Goal: Task Accomplishment & Management: Manage account settings

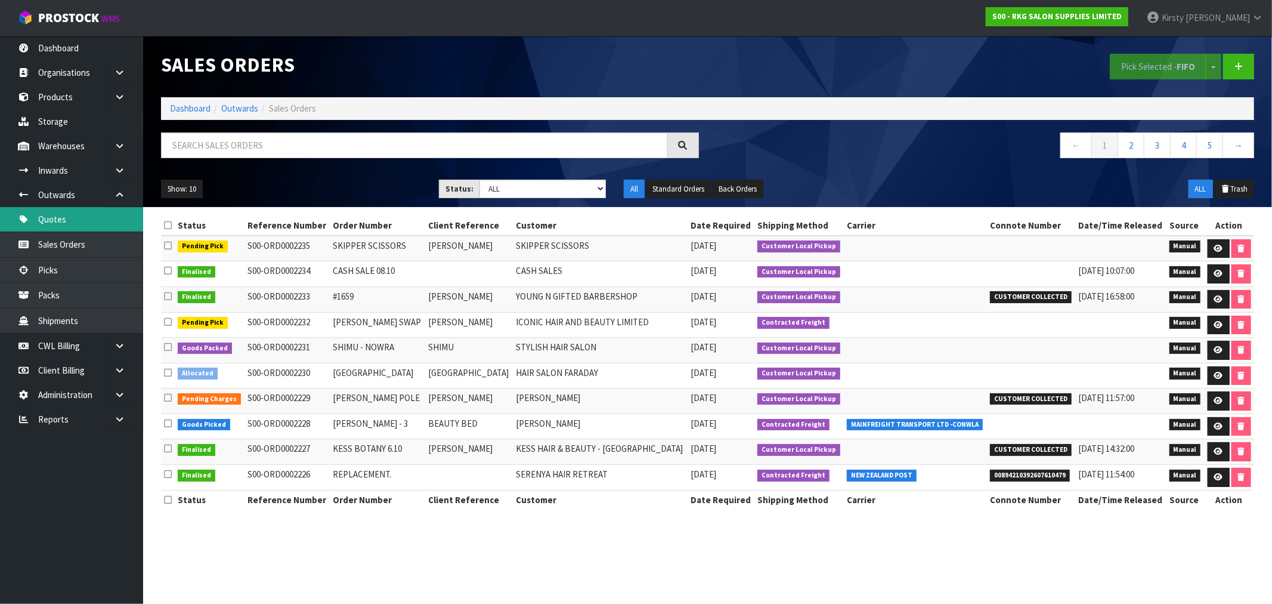
click at [85, 212] on link "Quotes" at bounding box center [71, 219] width 143 height 24
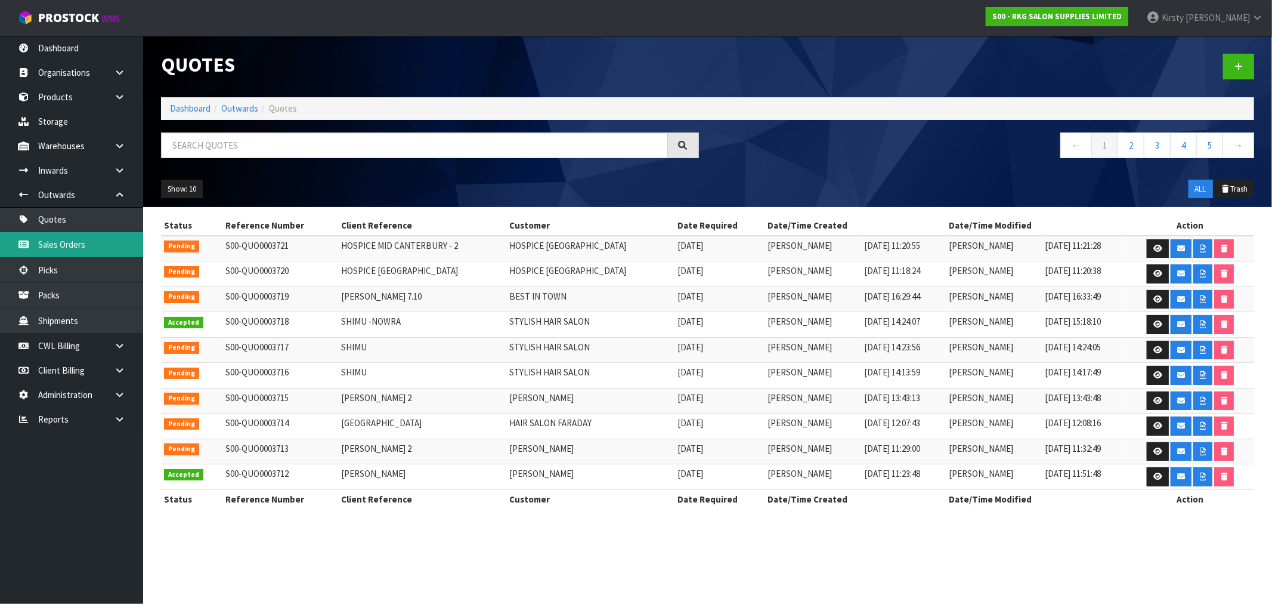
click at [66, 245] on link "Sales Orders" at bounding box center [71, 244] width 143 height 24
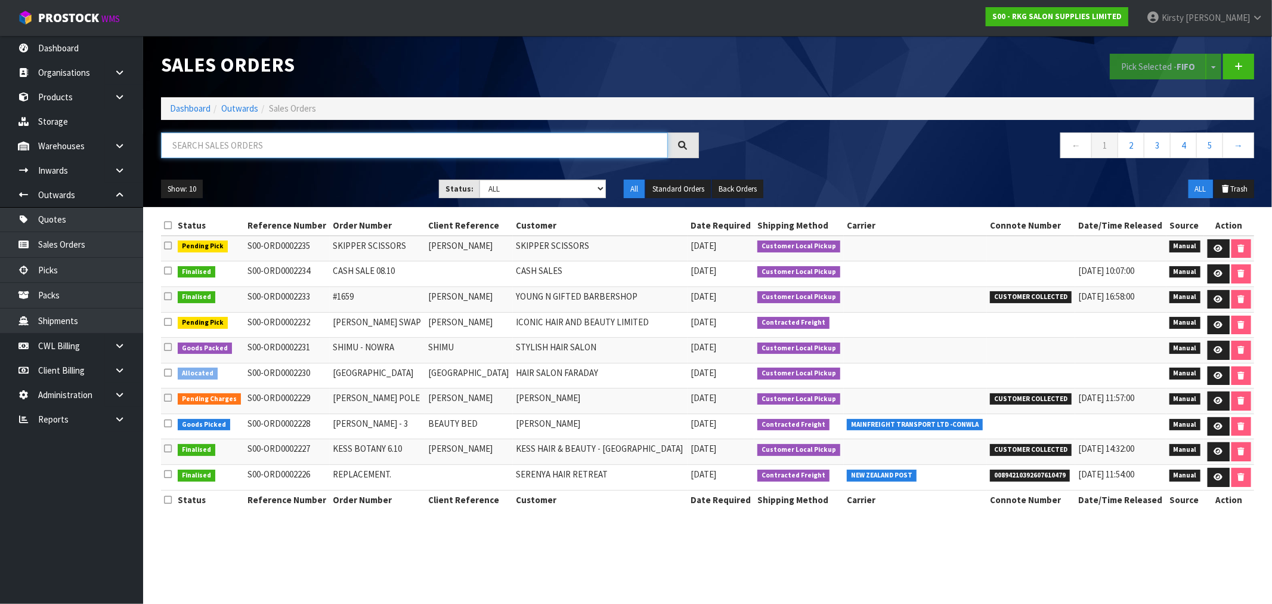
click at [186, 145] on input "text" at bounding box center [414, 145] width 507 height 26
type input "H"
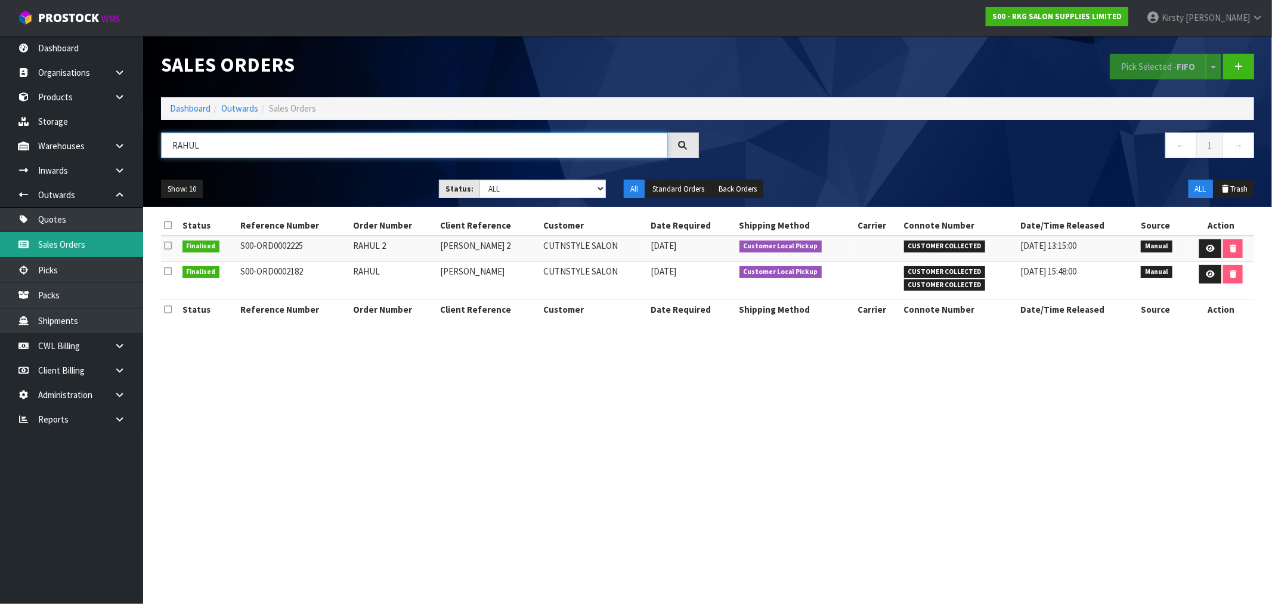
type input "RAHUL"
click at [1208, 246] on icon at bounding box center [1210, 249] width 9 height 8
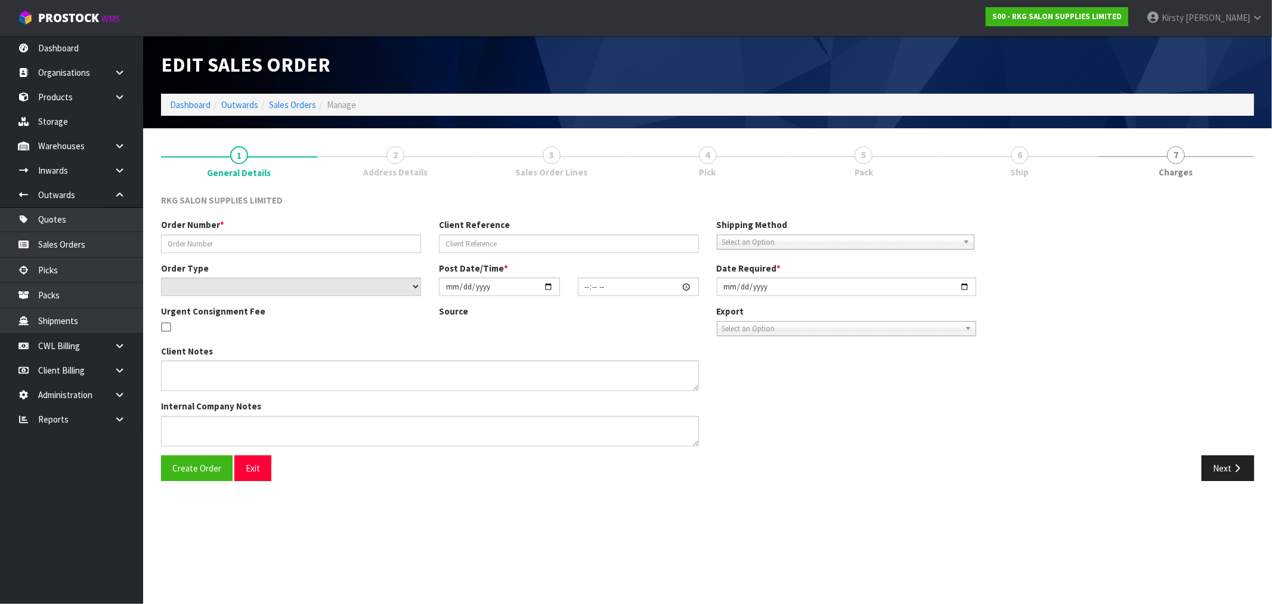
type input "RAHUL 2"
type input "[PERSON_NAME] 2"
select select "number:0"
type input "[DATE]"
type input "00:00:00.000"
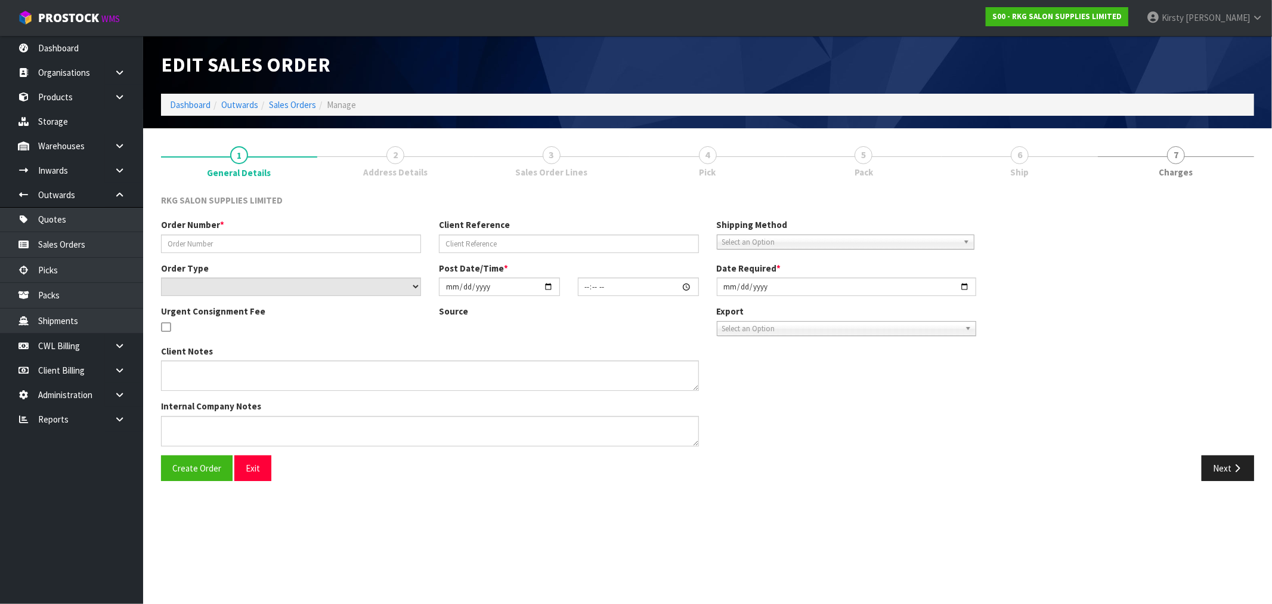
type input "[DATE]"
type textarea "FOR PICK UP - WAITING"
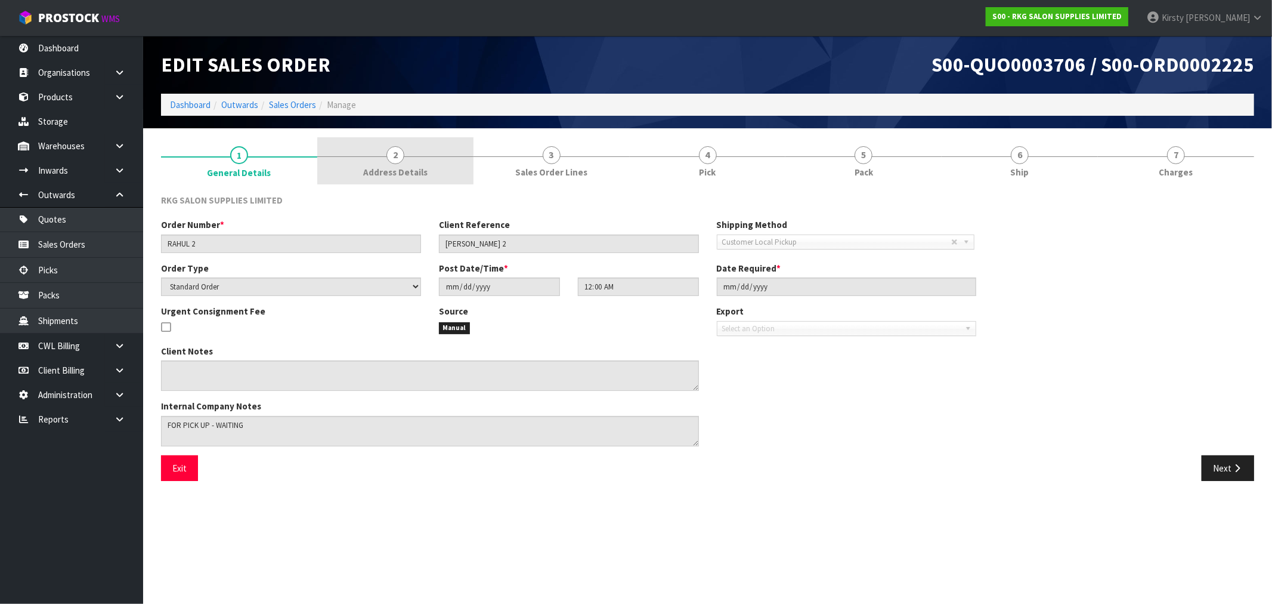
click at [409, 159] on link "2 Address Details" at bounding box center [395, 160] width 156 height 47
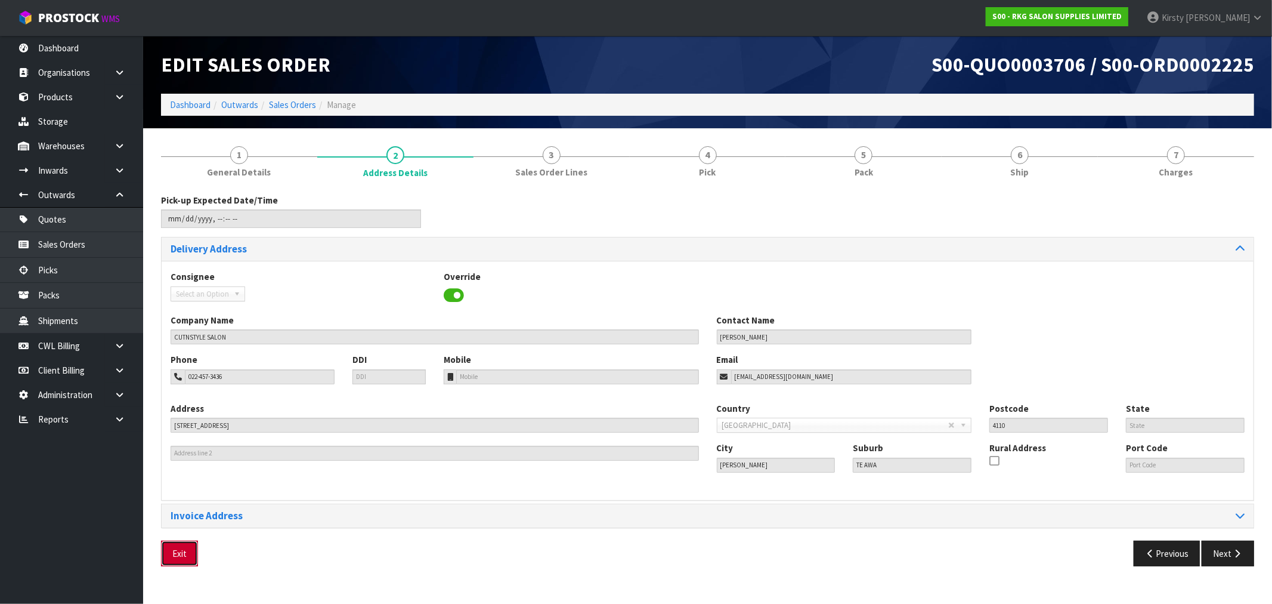
click at [187, 554] on button "Exit" at bounding box center [179, 553] width 37 height 26
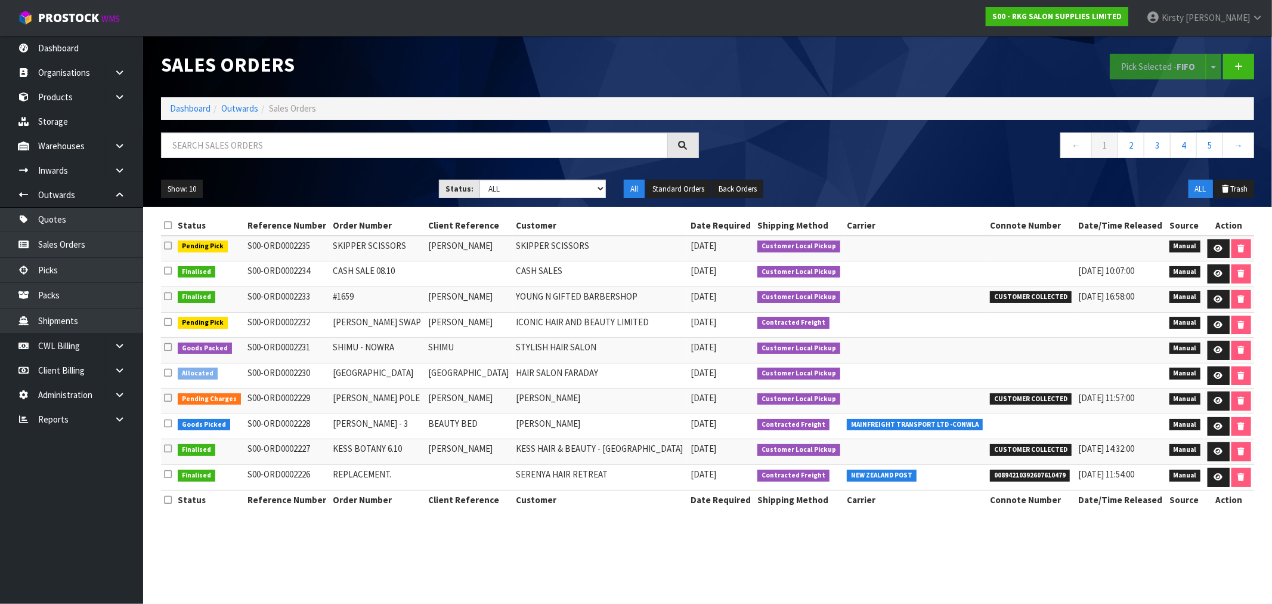
click at [425, 431] on td "BEAUTY BED" at bounding box center [469, 426] width 88 height 26
click at [699, 426] on span "[DATE]" at bounding box center [704, 423] width 26 height 11
click at [64, 245] on link "Sales Orders" at bounding box center [71, 244] width 143 height 24
click at [52, 218] on link "Quotes" at bounding box center [71, 219] width 143 height 24
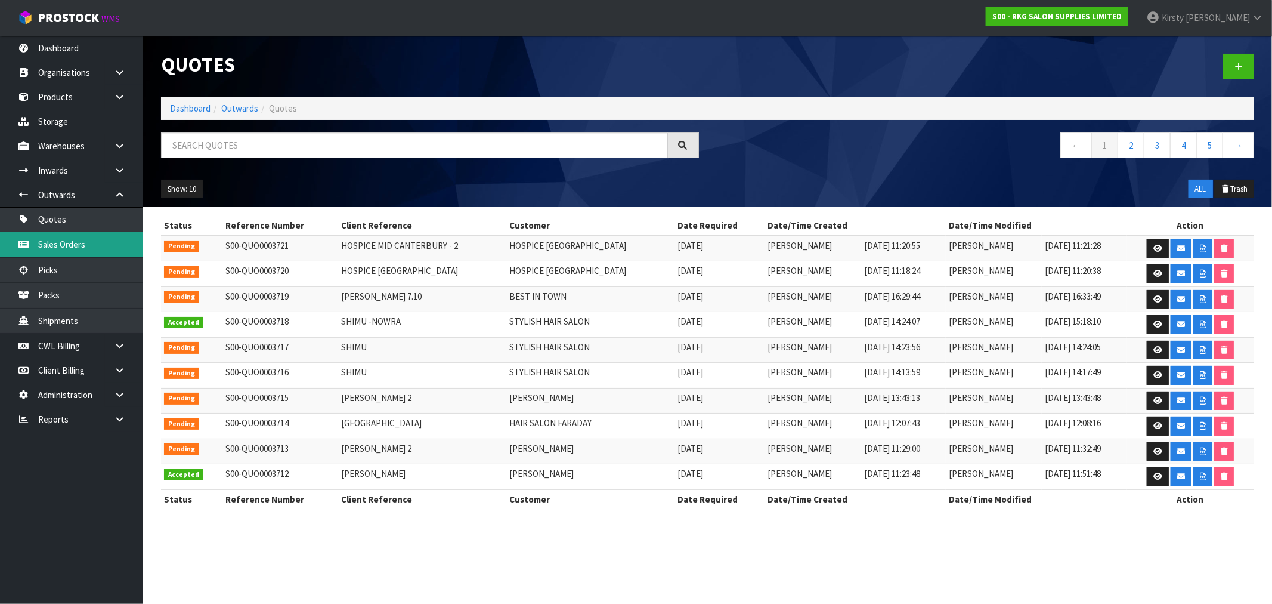
click at [79, 243] on link "Sales Orders" at bounding box center [71, 244] width 143 height 24
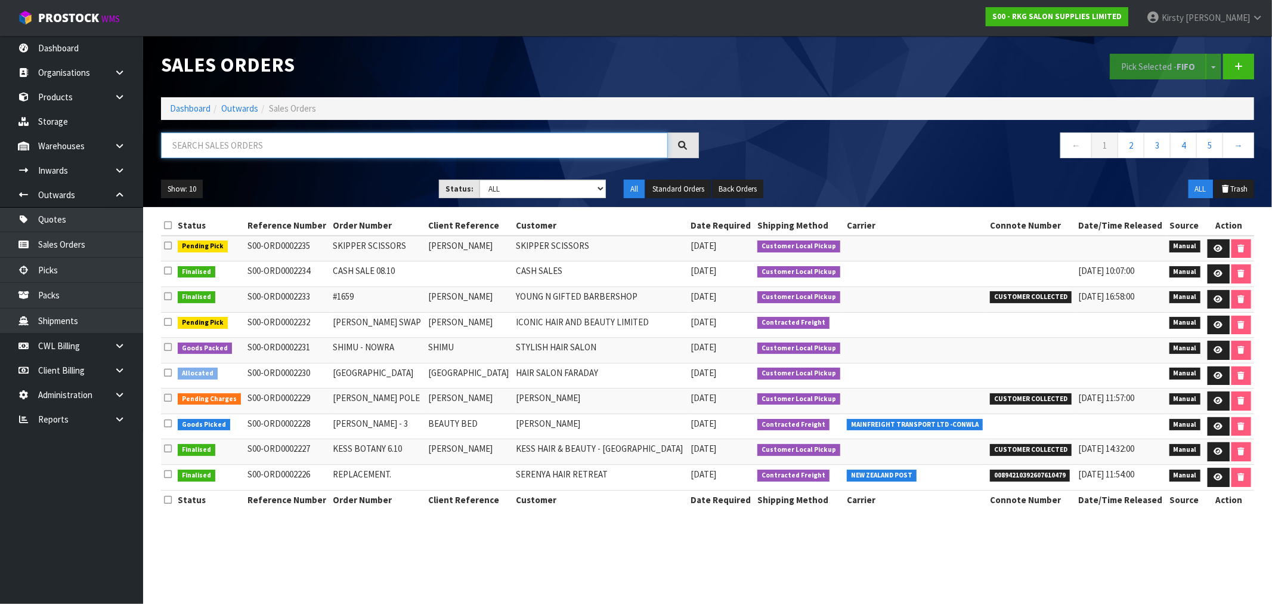
click at [255, 146] on input "text" at bounding box center [414, 145] width 507 height 26
type input "[PERSON_NAME]"
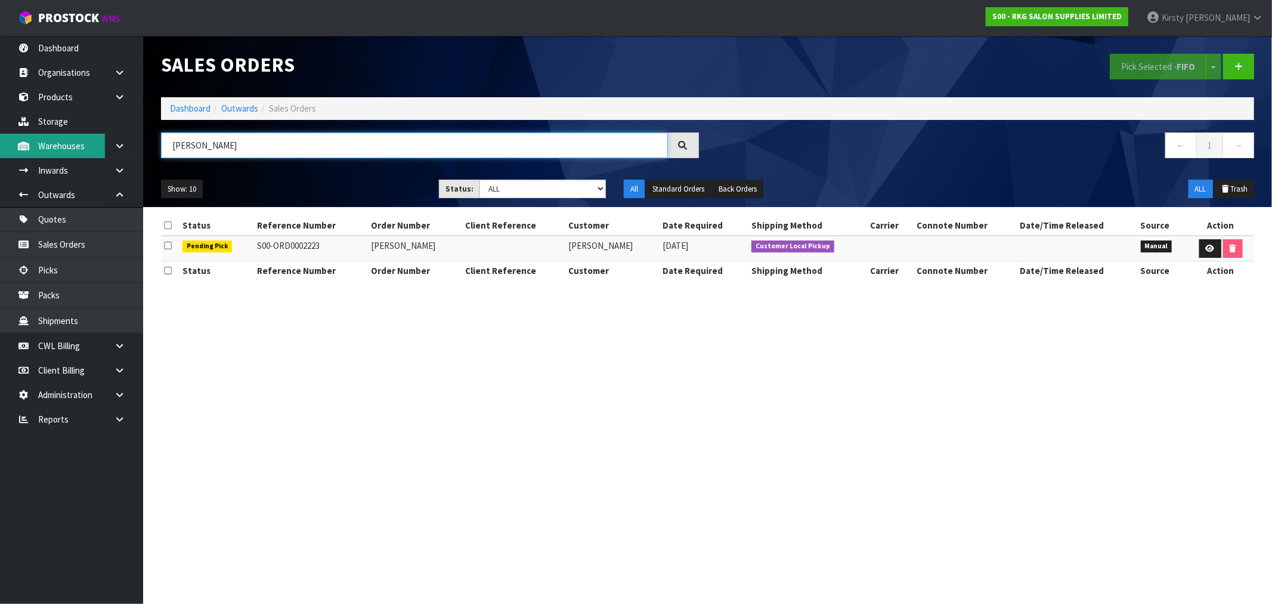
drag, startPoint x: 210, startPoint y: 149, endPoint x: 89, endPoint y: 157, distance: 120.7
click at [89, 157] on body "Toggle navigation ProStock WMS S00 - RKG SALON SUPPLIES LIMITED [PERSON_NAME] L…" at bounding box center [636, 302] width 1272 height 604
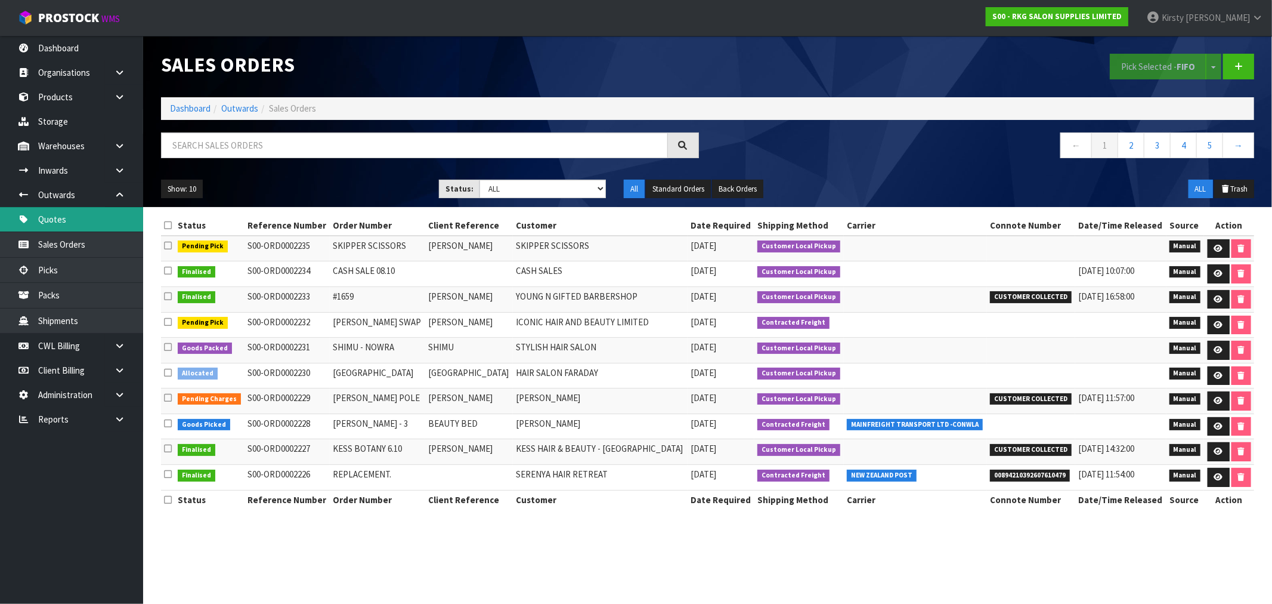
click at [70, 222] on link "Quotes" at bounding box center [71, 219] width 143 height 24
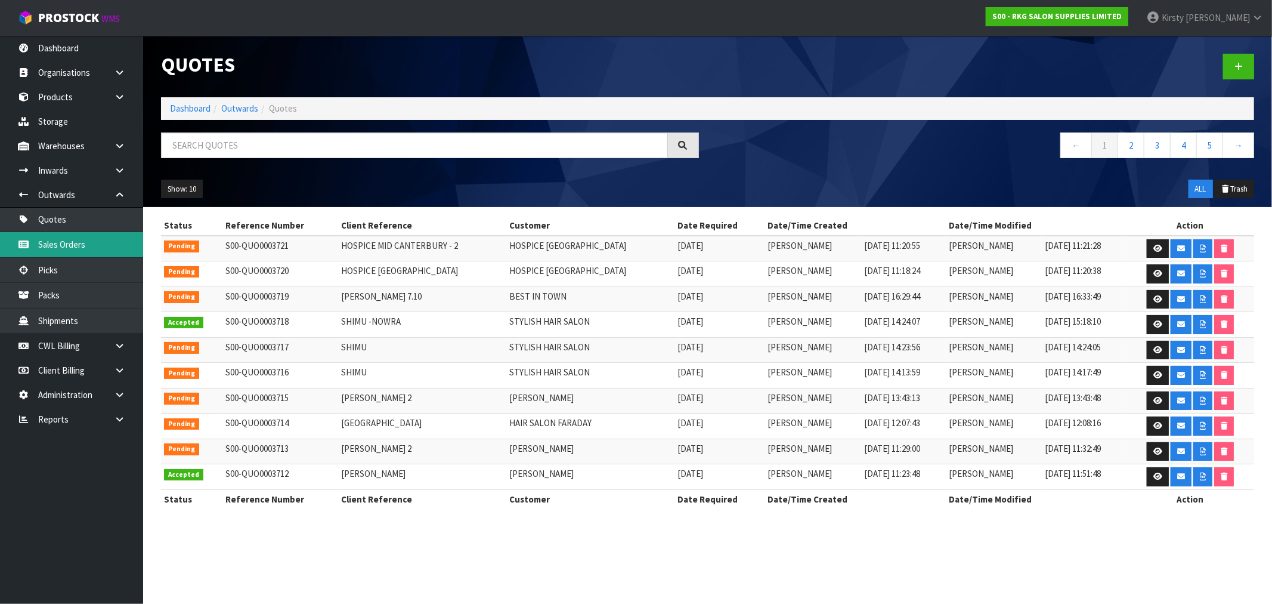
click at [75, 239] on link "Sales Orders" at bounding box center [71, 244] width 143 height 24
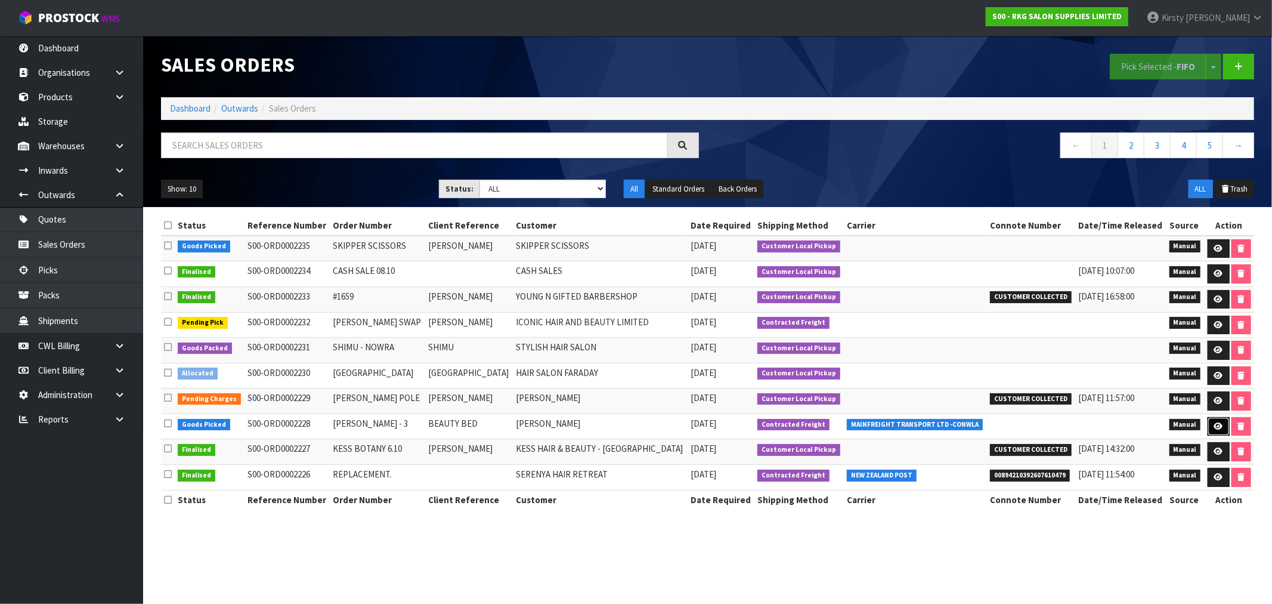
click at [1215, 425] on icon at bounding box center [1219, 426] width 9 height 8
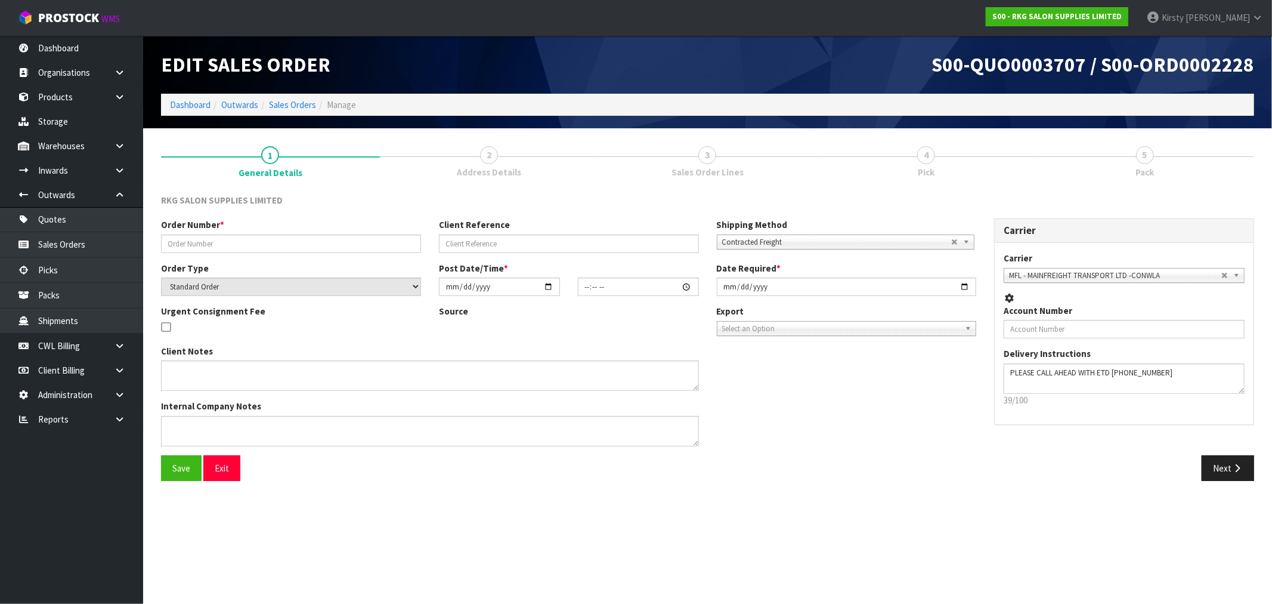
type input "[PERSON_NAME] - 3"
type input "BEAUTY BED"
select select "number:0"
type input "[DATE]"
type input "13:30:00.000"
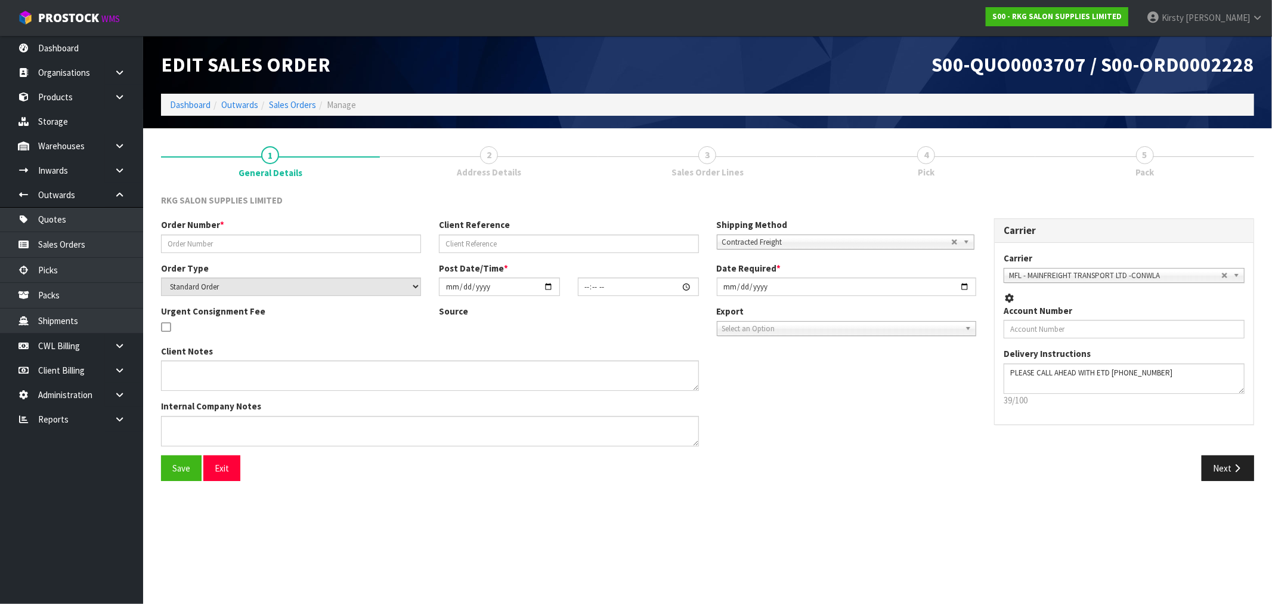
type input "[DATE]"
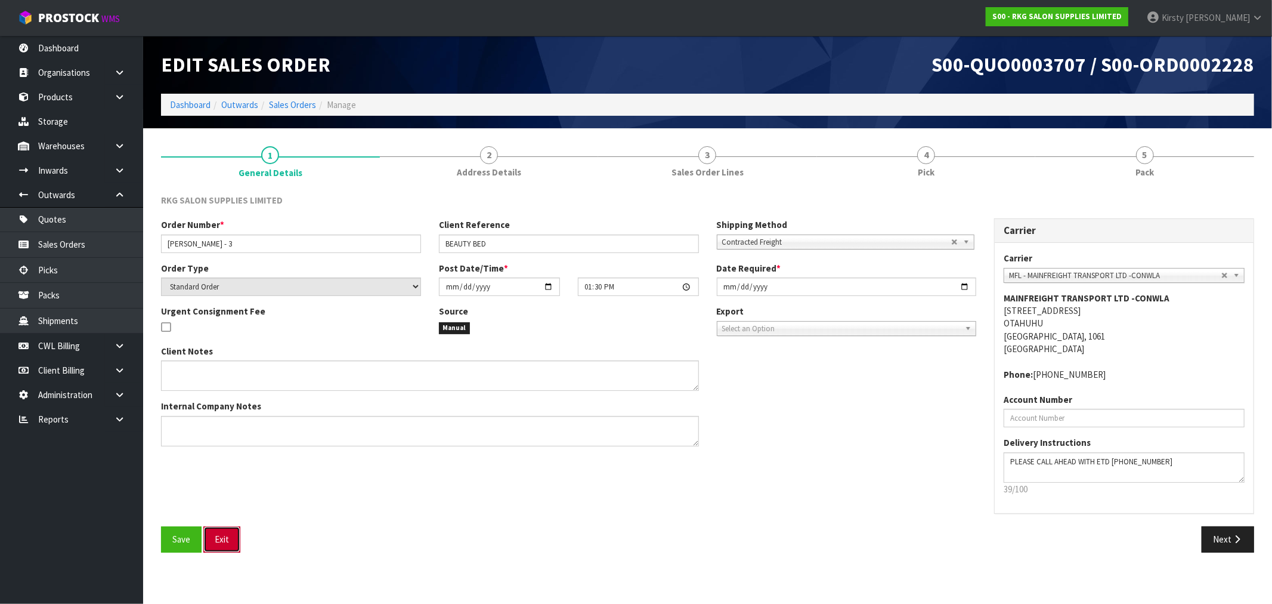
drag, startPoint x: 221, startPoint y: 536, endPoint x: 233, endPoint y: 517, distance: 22.5
click at [221, 534] on button "Exit" at bounding box center [221, 539] width 37 height 26
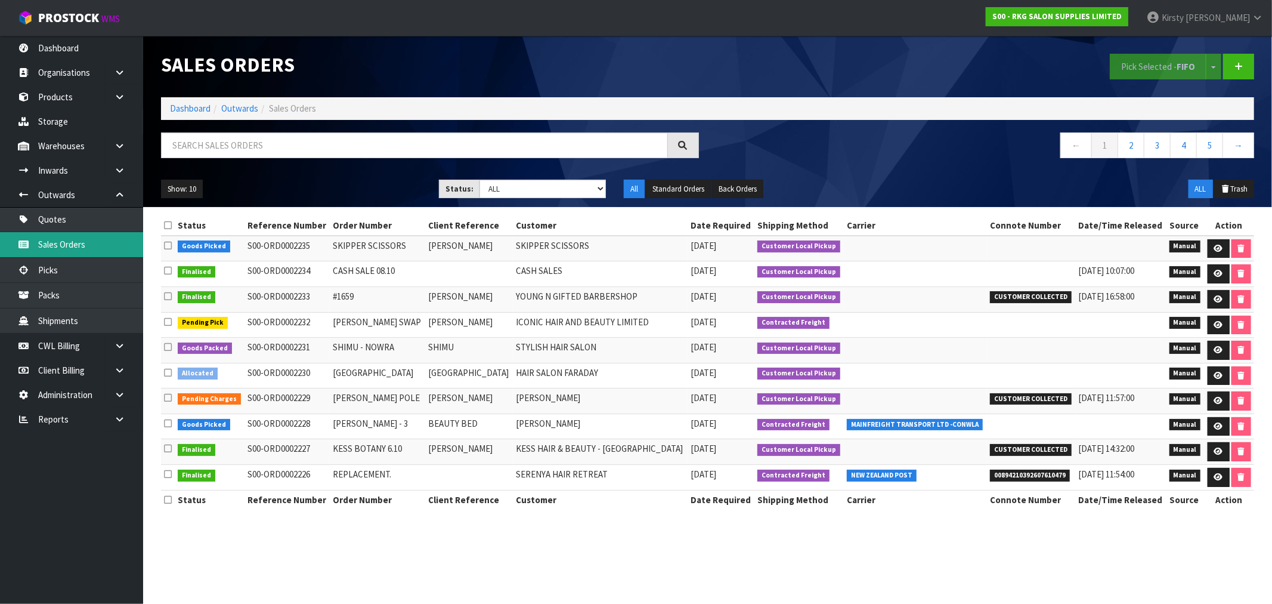
click at [63, 248] on link "Sales Orders" at bounding box center [71, 244] width 143 height 24
drag, startPoint x: 306, startPoint y: 133, endPoint x: 297, endPoint y: 140, distance: 11.1
click at [305, 133] on input "text" at bounding box center [414, 145] width 507 height 26
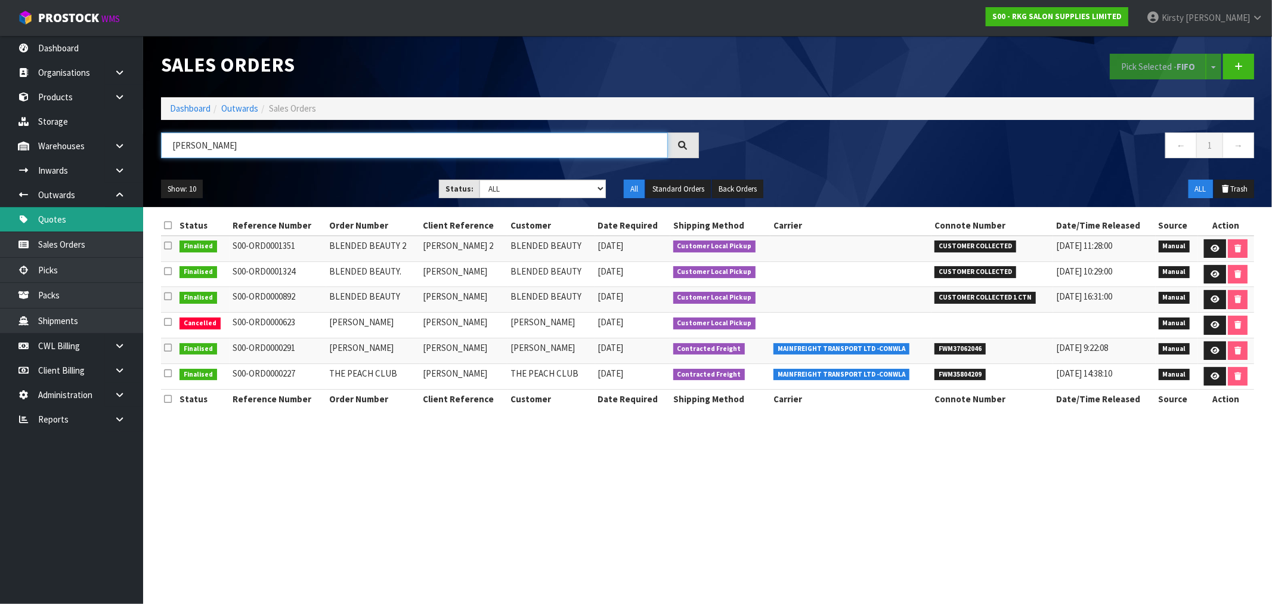
type input "[PERSON_NAME]"
click at [79, 215] on link "Quotes" at bounding box center [71, 219] width 143 height 24
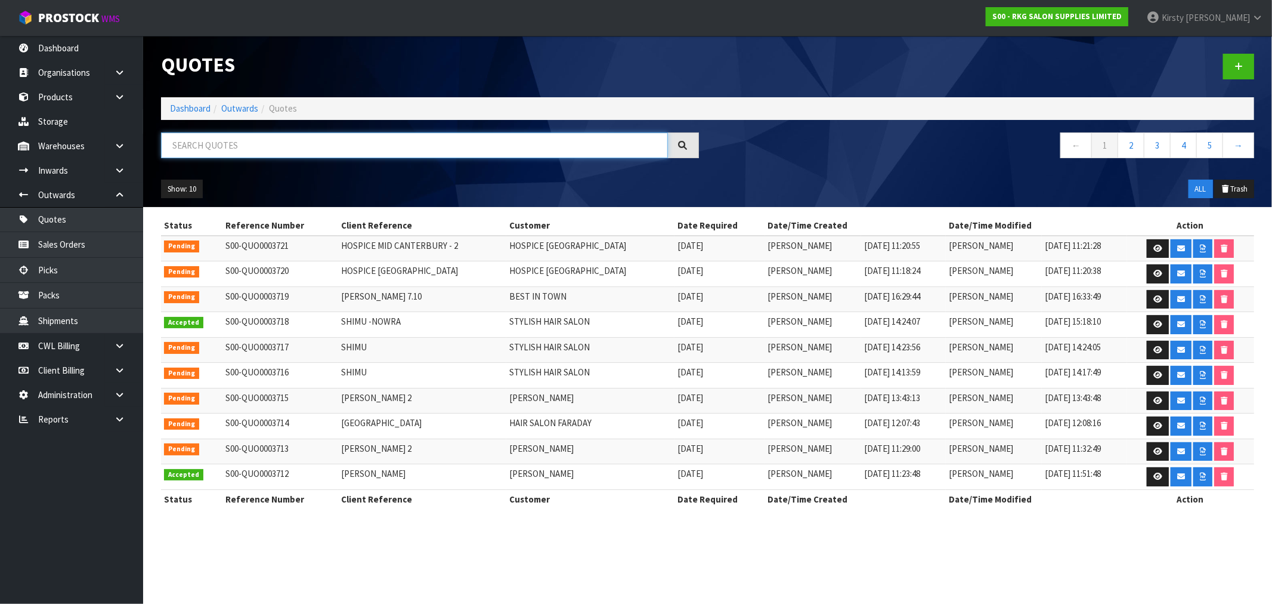
click at [201, 149] on input "text" at bounding box center [414, 145] width 507 height 26
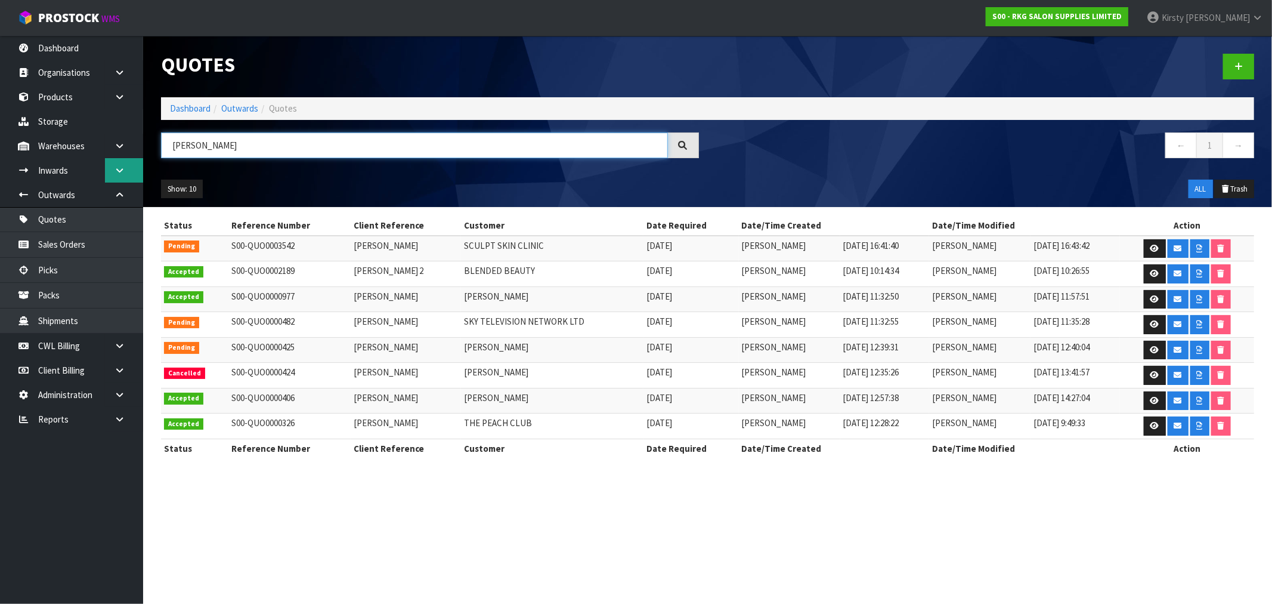
drag, startPoint x: 242, startPoint y: 153, endPoint x: 133, endPoint y: 163, distance: 109.0
click at [133, 163] on body "Toggle navigation ProStock WMS S00 - RKG SALON SUPPLIES LIMITED [PERSON_NAME] L…" at bounding box center [636, 302] width 1272 height 604
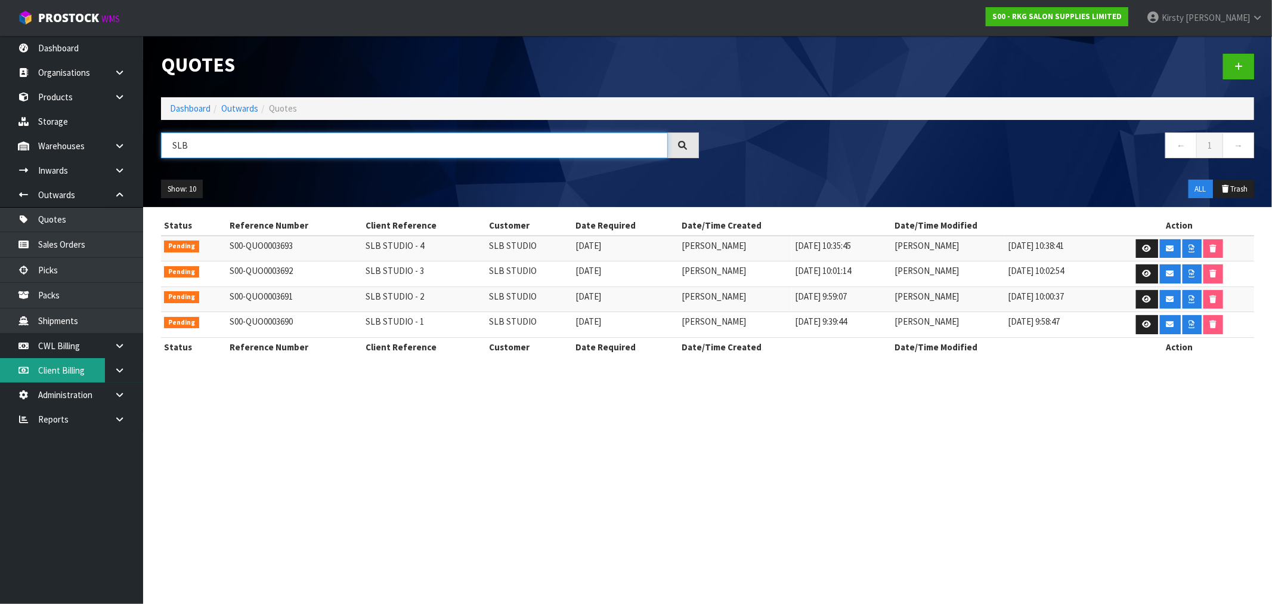
type input "SLB"
click at [75, 251] on link "Sales Orders" at bounding box center [71, 244] width 143 height 24
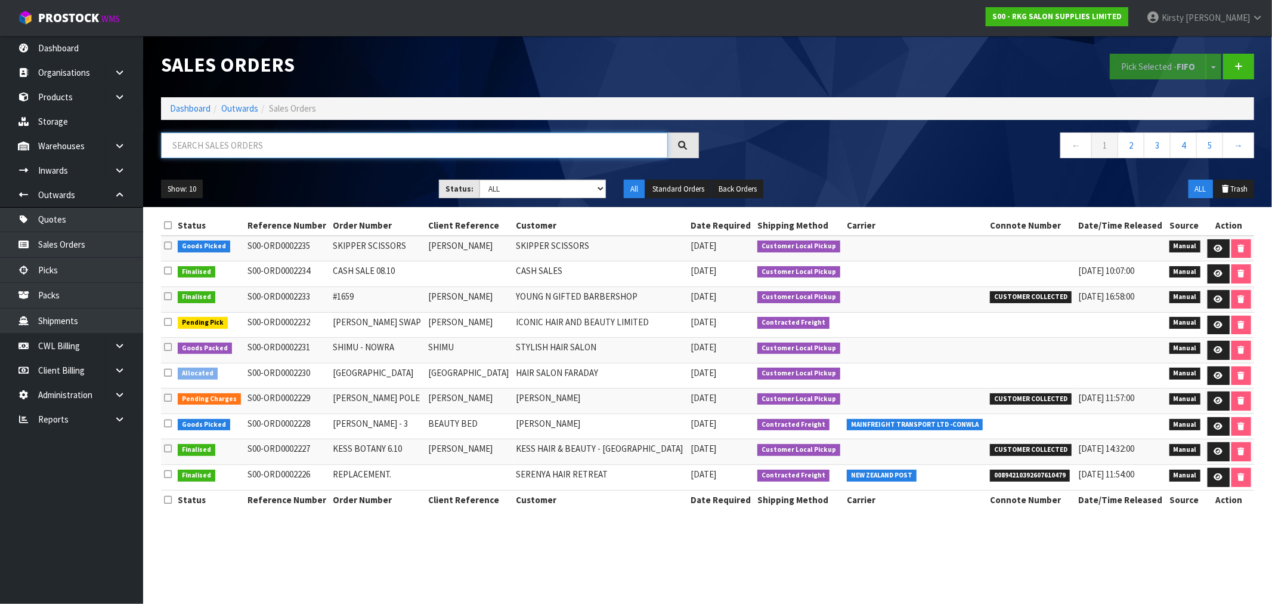
click at [192, 147] on input "text" at bounding box center [414, 145] width 507 height 26
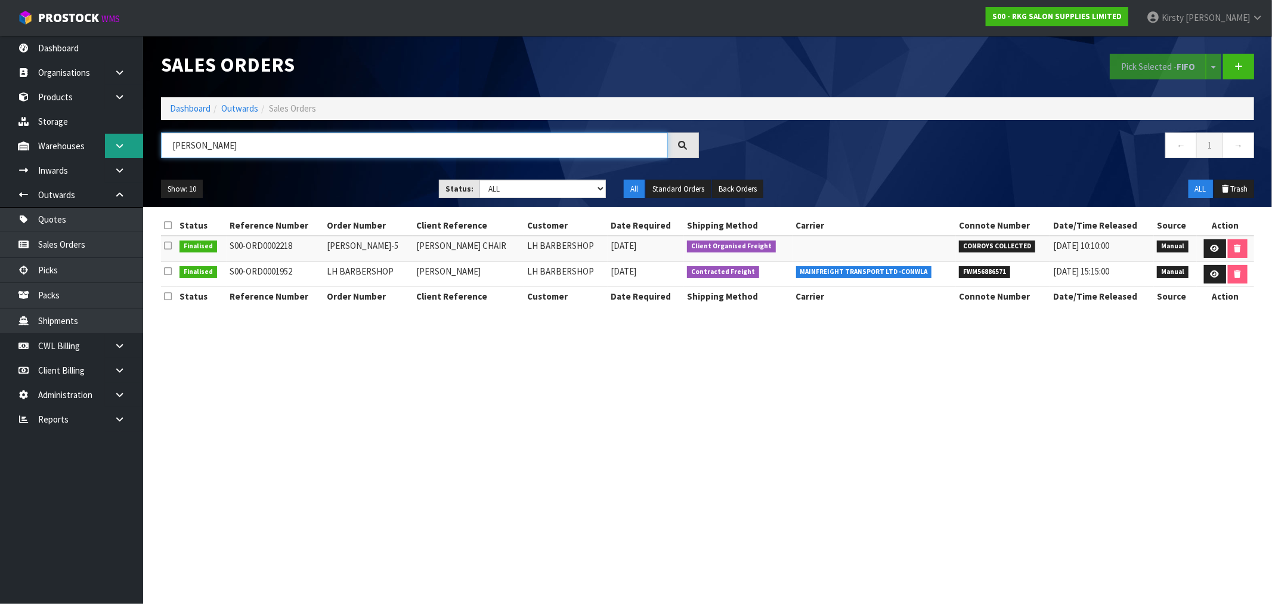
drag, startPoint x: 222, startPoint y: 144, endPoint x: 127, endPoint y: 152, distance: 95.2
click at [127, 152] on body "Toggle navigation ProStock WMS S00 - RKG SALON SUPPLIES LIMITED [PERSON_NAME] L…" at bounding box center [636, 302] width 1272 height 604
type input "LH BARBERSHOP"
click at [1207, 270] on link at bounding box center [1215, 274] width 22 height 19
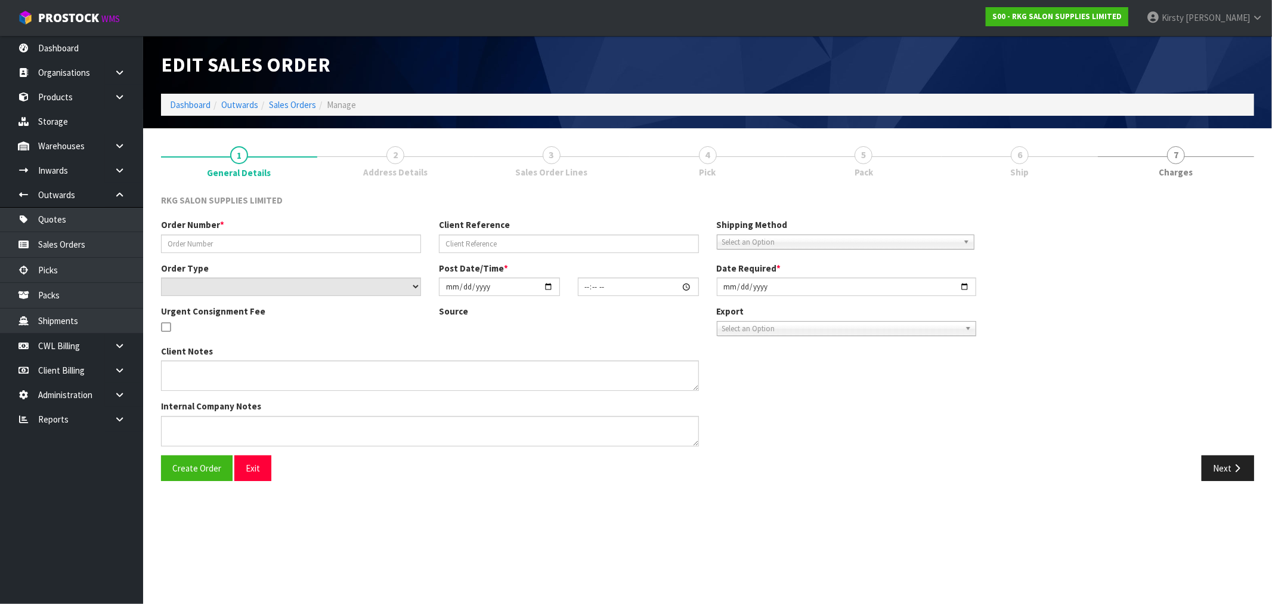
type input "LH BARBERSHOP"
type input "[PERSON_NAME]"
select select "number:0"
type input "[DATE]"
type input "10:50:00.000"
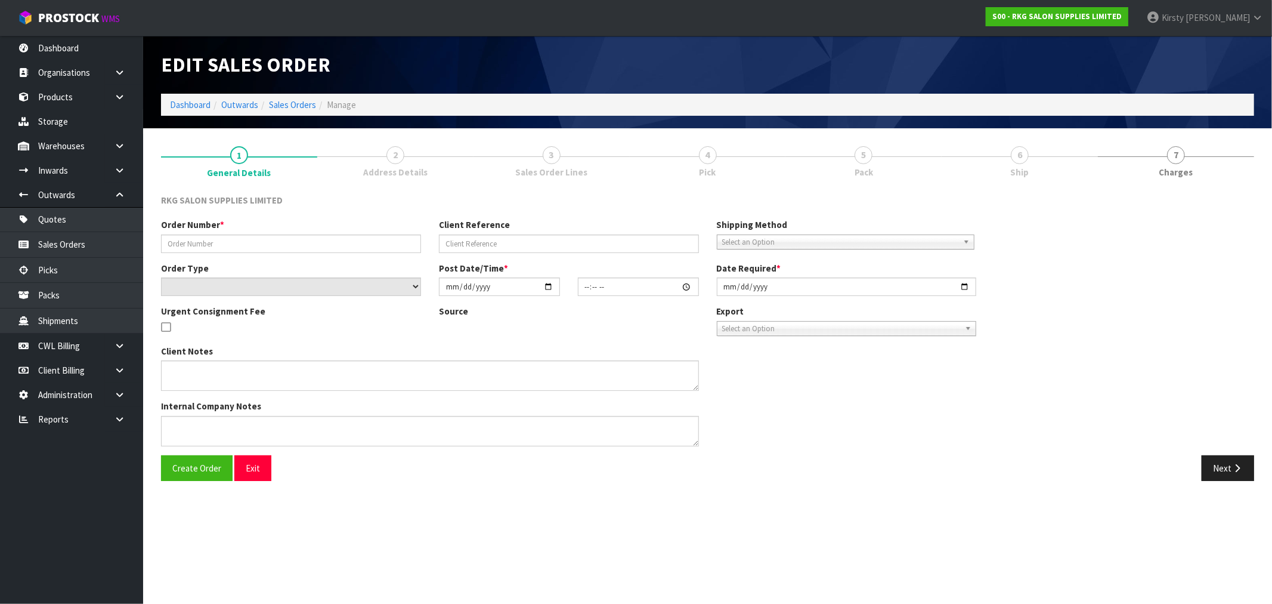
type input "[DATE]"
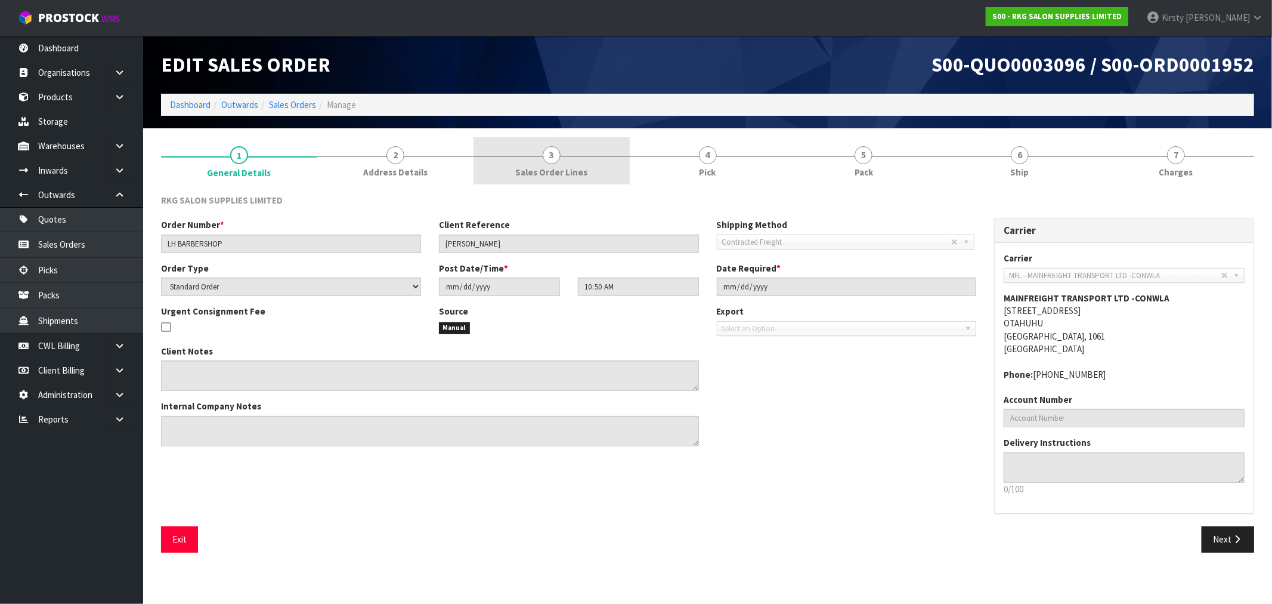
click at [561, 158] on link "3 Sales Order Lines" at bounding box center [552, 160] width 156 height 47
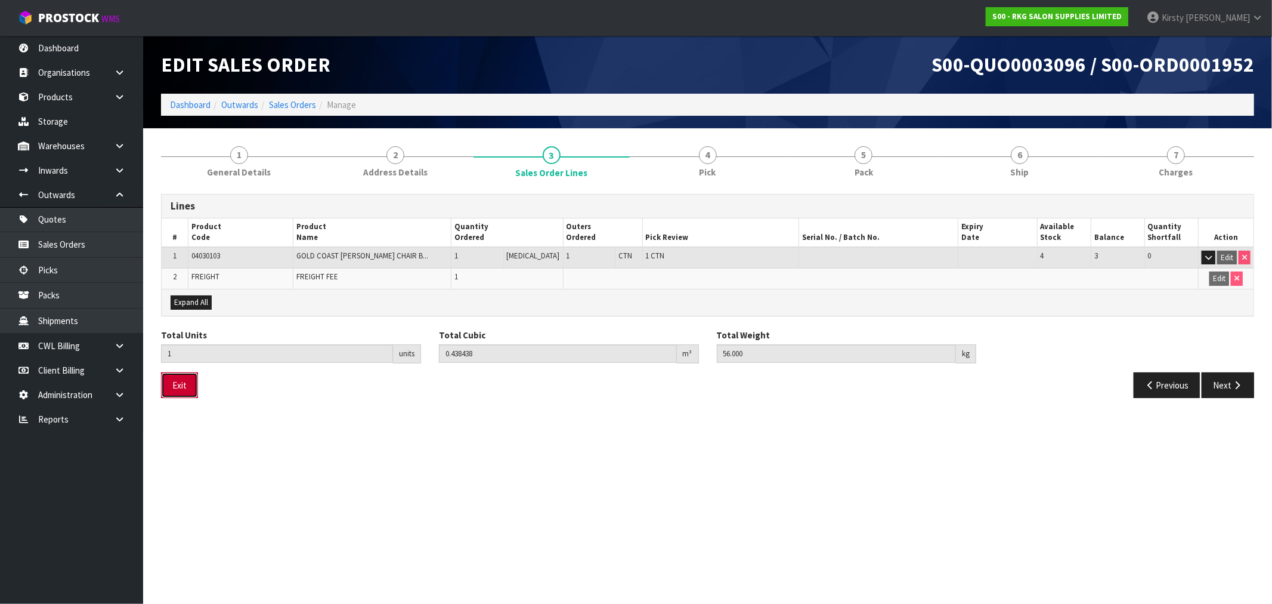
click at [189, 386] on button "Exit" at bounding box center [179, 385] width 37 height 26
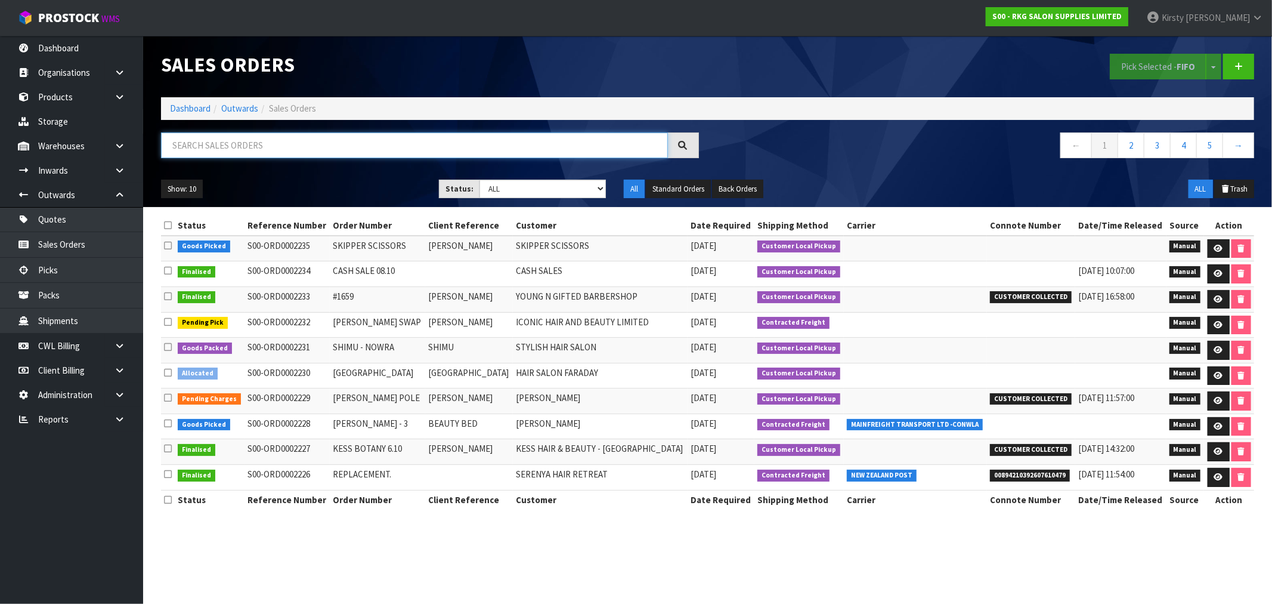
click at [289, 140] on input "text" at bounding box center [414, 145] width 507 height 26
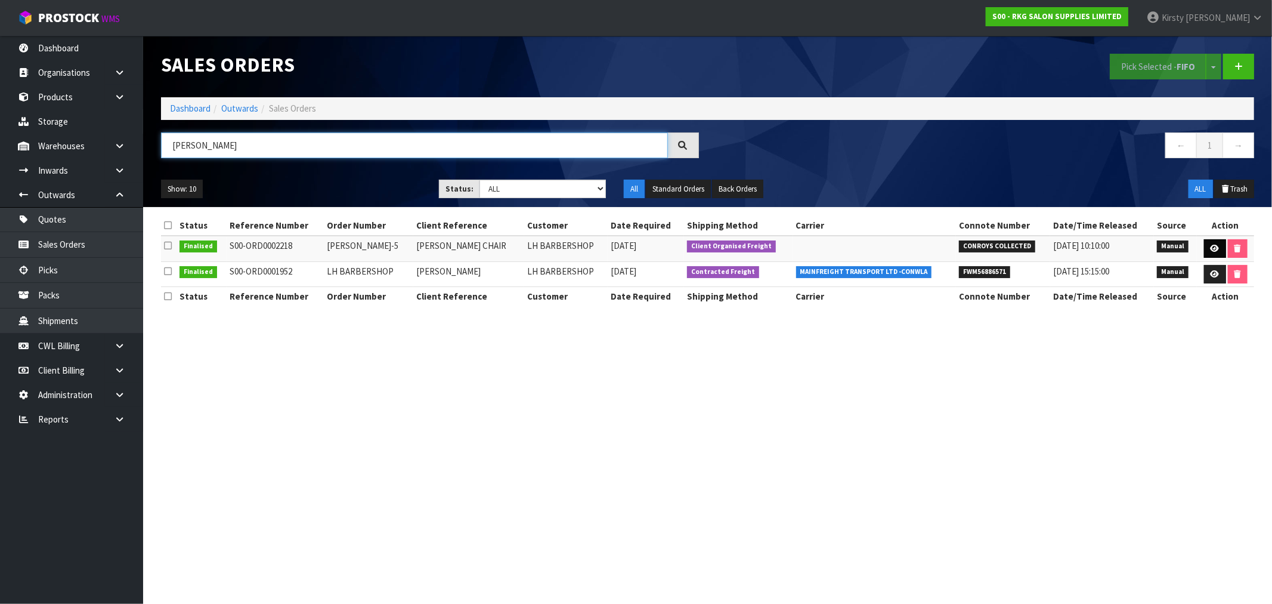
type input "[PERSON_NAME]"
click at [1215, 247] on icon at bounding box center [1215, 249] width 9 height 8
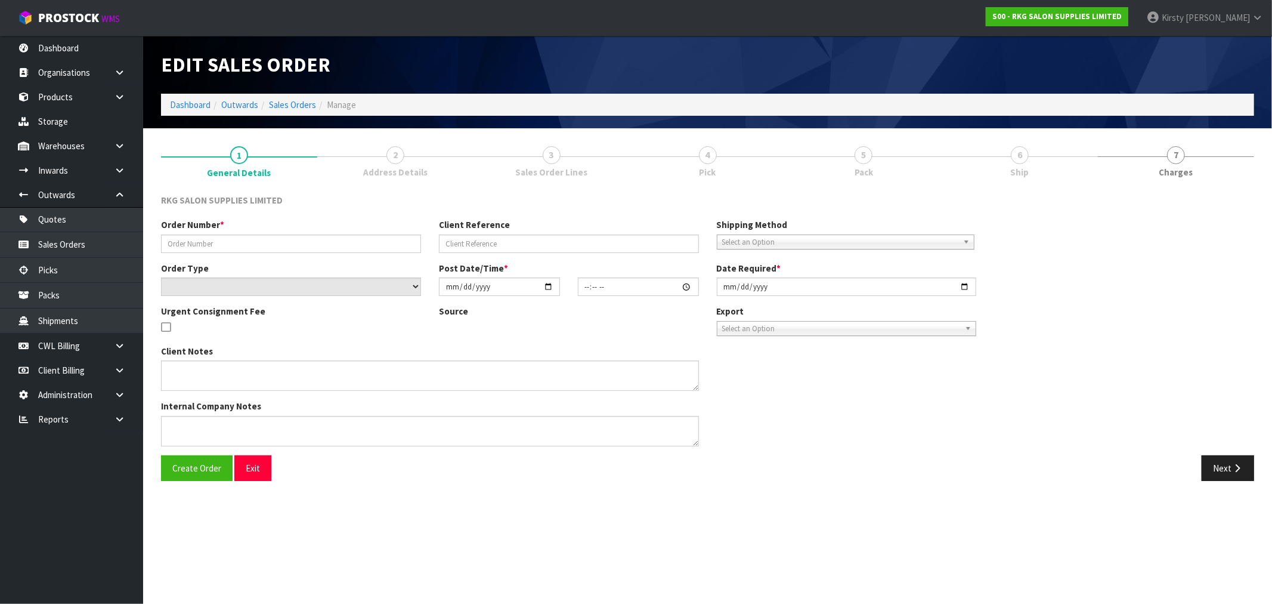
type input "[PERSON_NAME]-5"
type input "[PERSON_NAME] CHAIR"
select select "number:0"
type input "[DATE]"
type input "10:30:00.000"
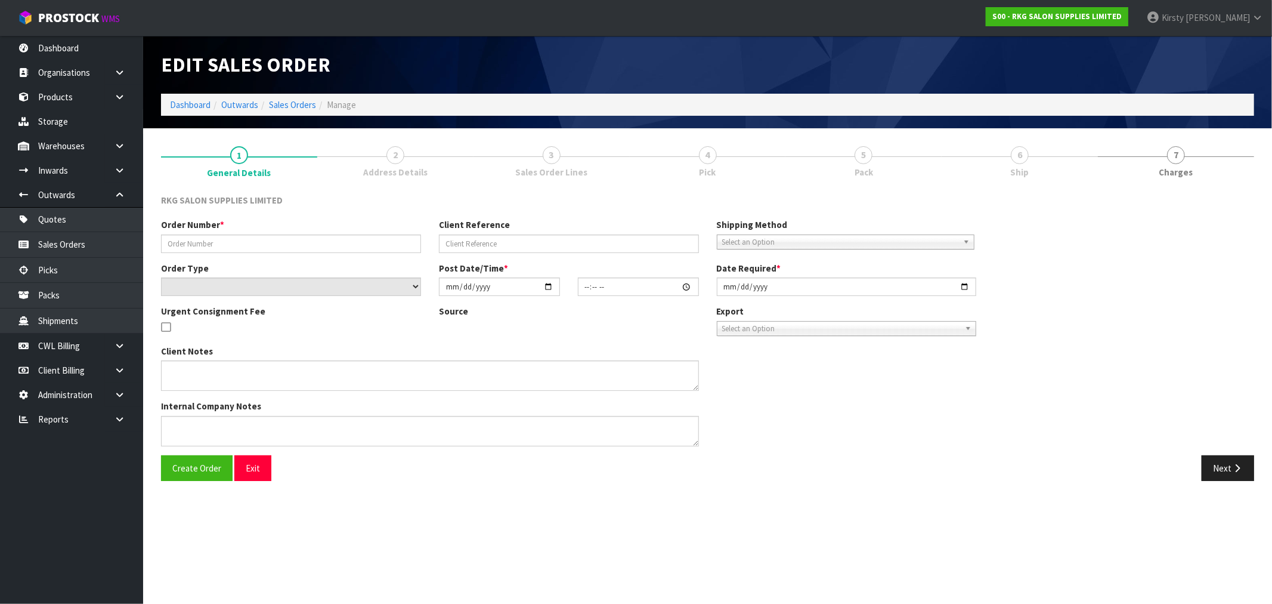
type input "[DATE]"
type textarea "PLEASE PACK ON A PALLET CONROYS TO COLLECT [DATE] - JOB#2980740"
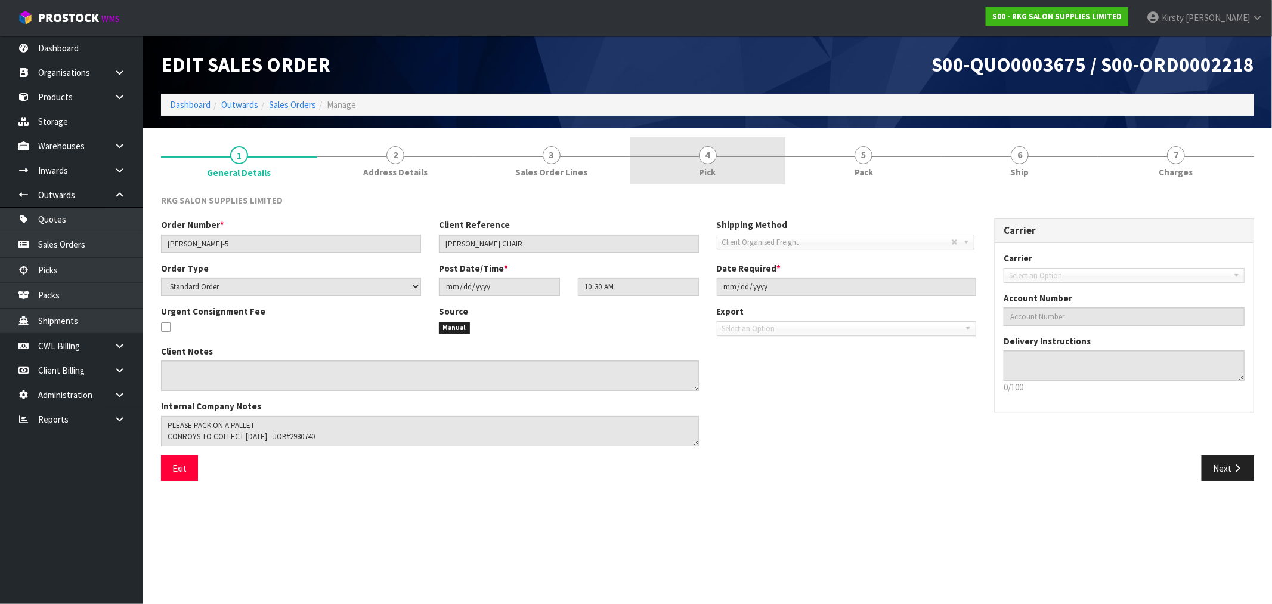
click at [705, 154] on span "4" at bounding box center [708, 155] width 18 height 18
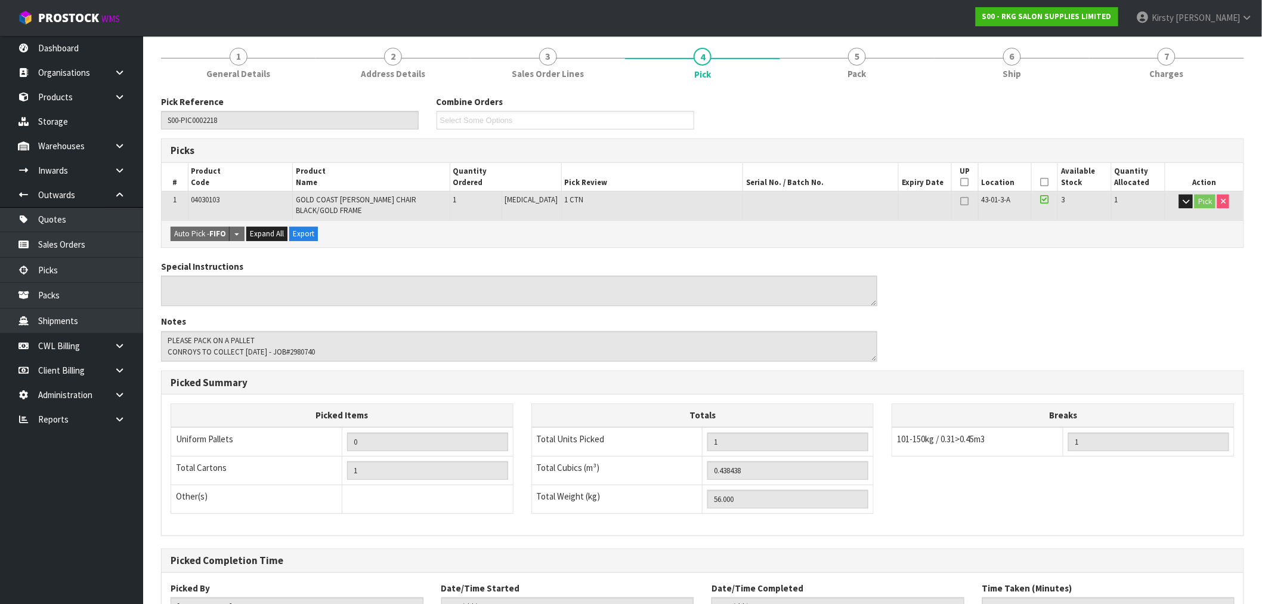
scroll to position [194, 0]
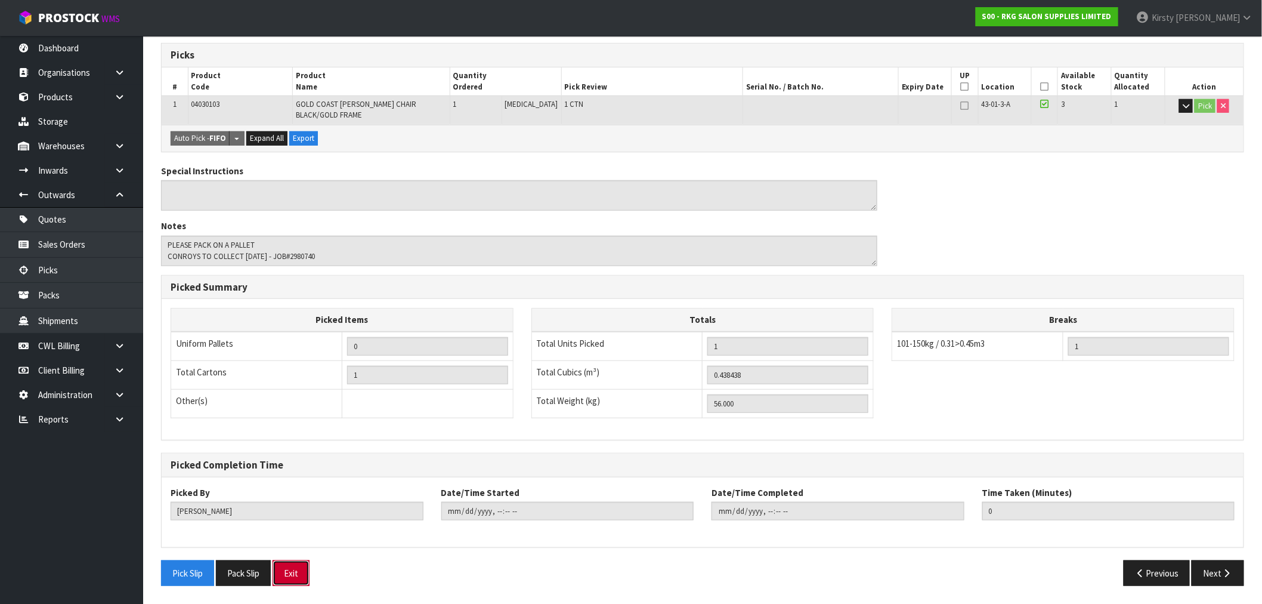
click at [301, 573] on button "Exit" at bounding box center [291, 573] width 37 height 26
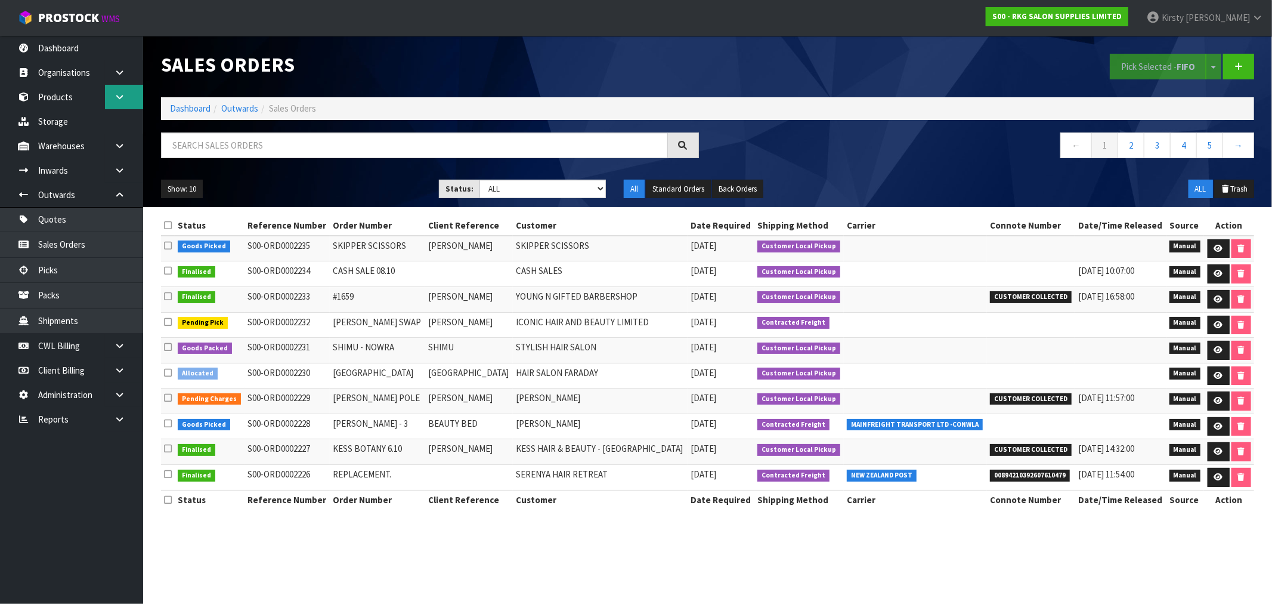
click at [117, 92] on icon at bounding box center [119, 96] width 11 height 9
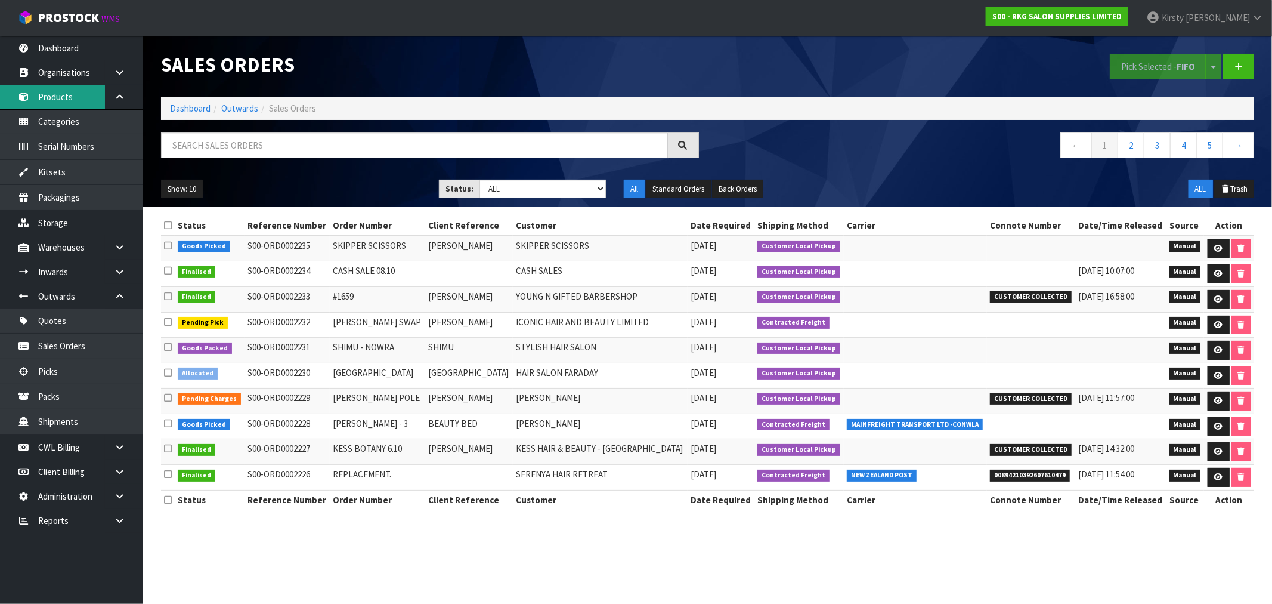
click at [63, 95] on link "Products" at bounding box center [71, 97] width 143 height 24
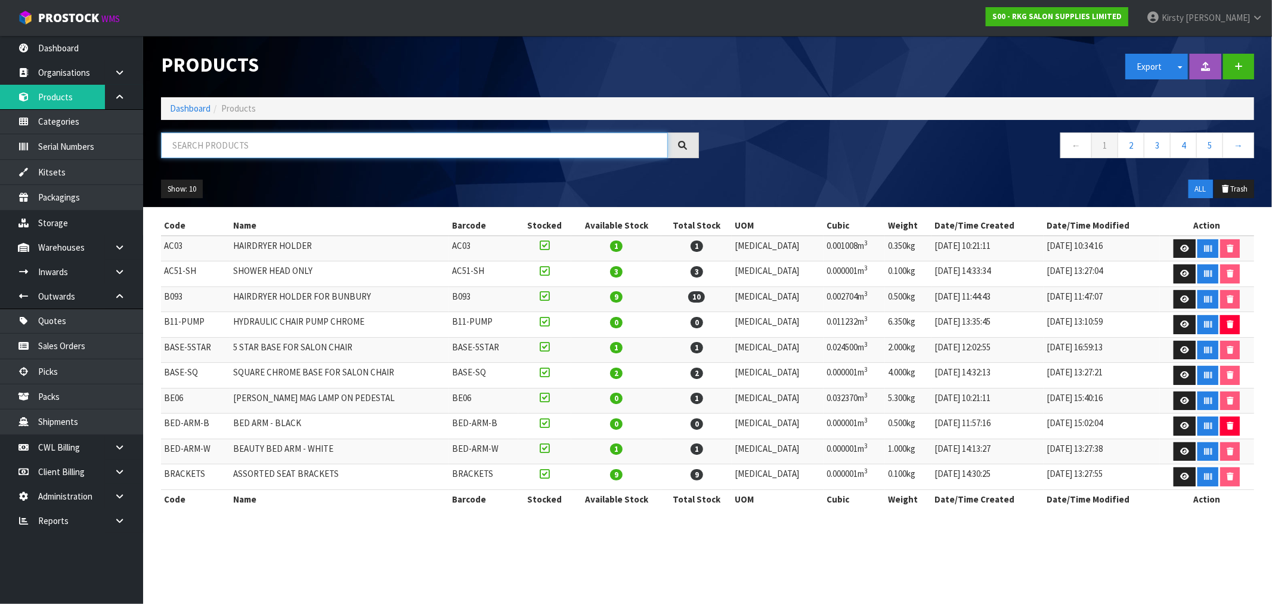
drag, startPoint x: 201, startPoint y: 141, endPoint x: 203, endPoint y: 133, distance: 8.5
click at [203, 138] on input "text" at bounding box center [414, 145] width 507 height 26
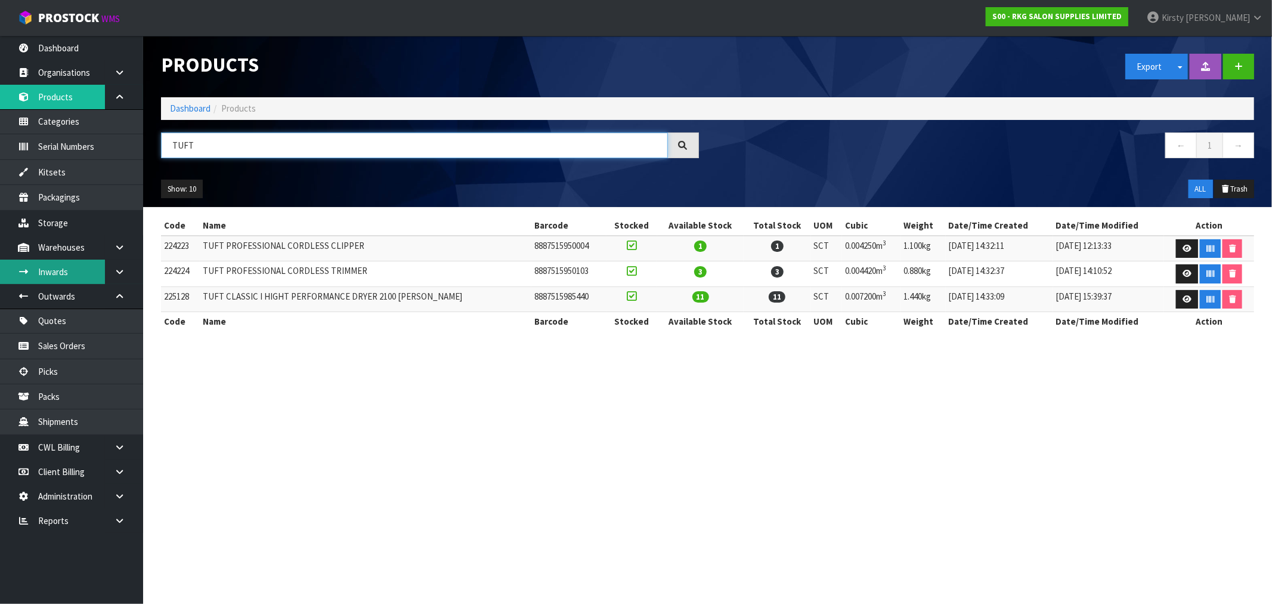
type input "TUFT"
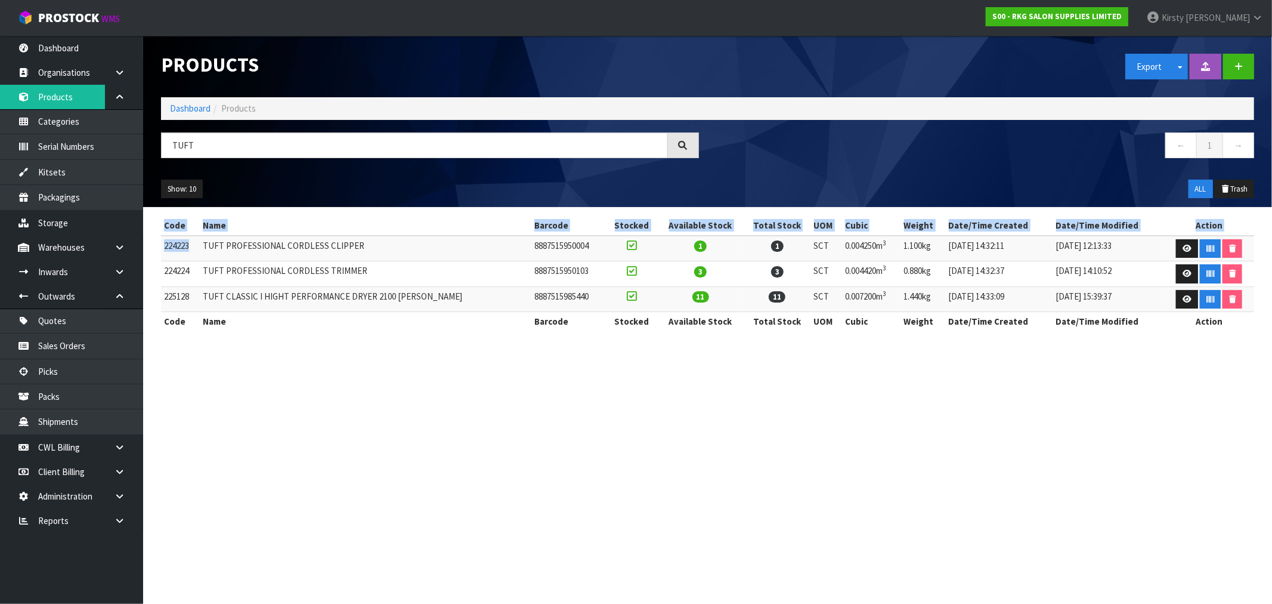
drag, startPoint x: 193, startPoint y: 243, endPoint x: 158, endPoint y: 246, distance: 34.7
click at [158, 246] on div "Code Name Barcode Stocked Available Stock Total Stock UOM Cubic Weight Date/Tim…" at bounding box center [707, 279] width 1111 height 127
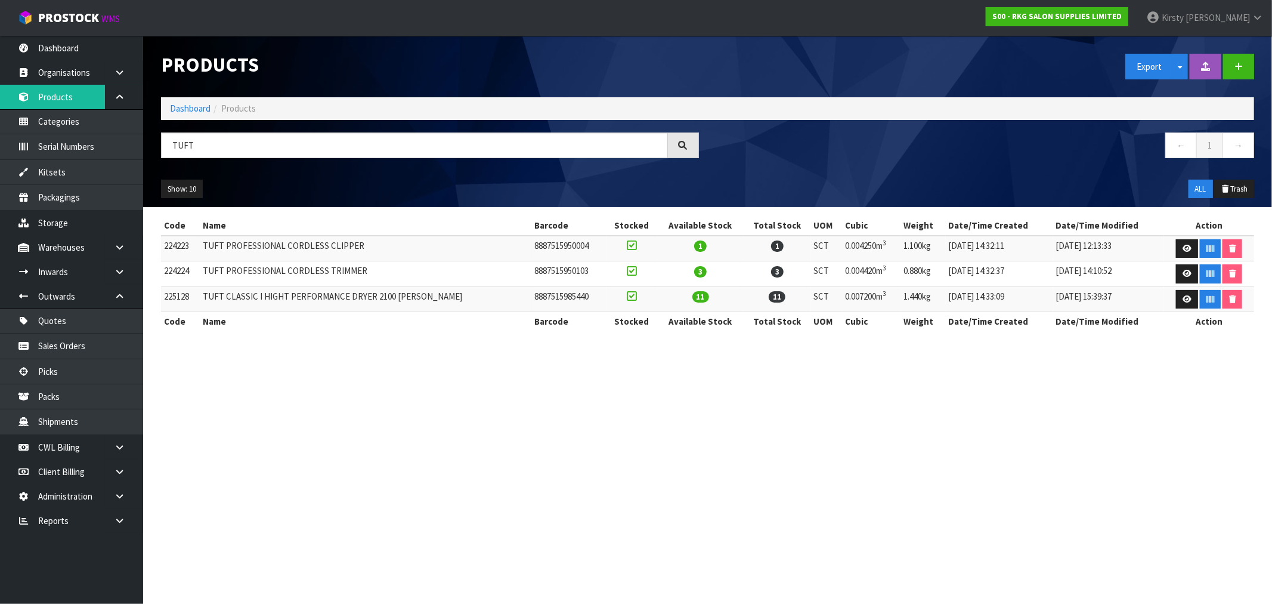
click at [245, 272] on td "TUFT PROFESSIONAL CORDLESS TRIMMER" at bounding box center [366, 274] width 332 height 26
drag, startPoint x: 193, startPoint y: 293, endPoint x: 164, endPoint y: 296, distance: 28.9
click at [164, 296] on td "225128" at bounding box center [180, 299] width 39 height 26
copy td "225128"
click at [116, 247] on icon at bounding box center [119, 247] width 11 height 9
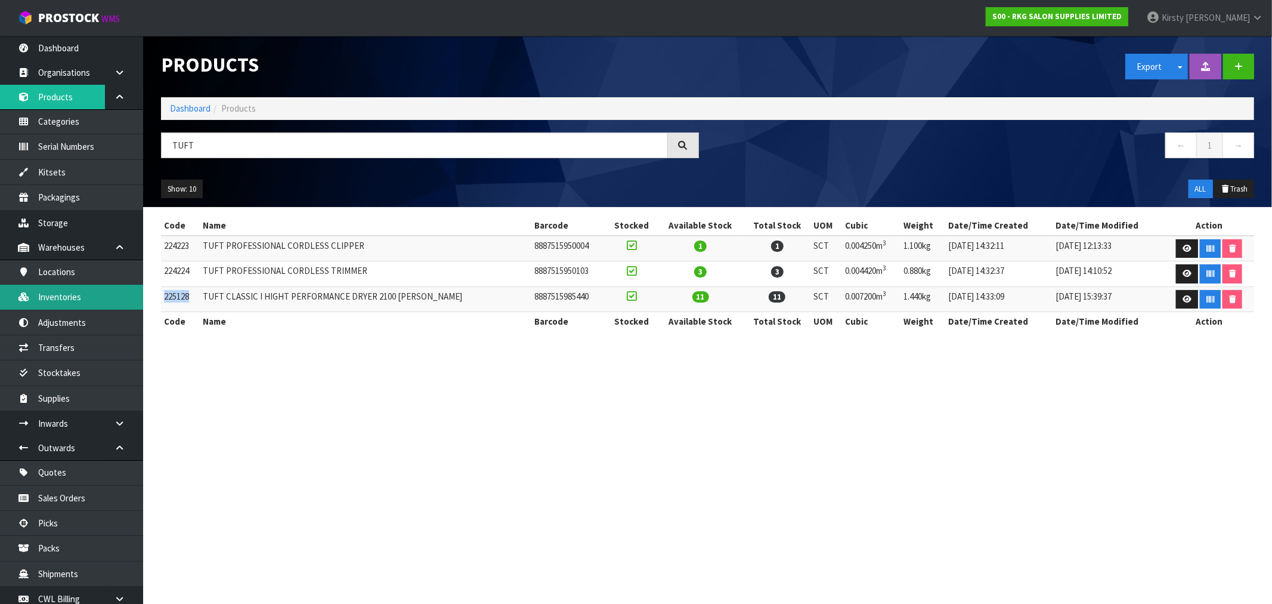
drag, startPoint x: 76, startPoint y: 292, endPoint x: 81, endPoint y: 288, distance: 6.7
click at [78, 290] on link "Inventories" at bounding box center [71, 297] width 143 height 24
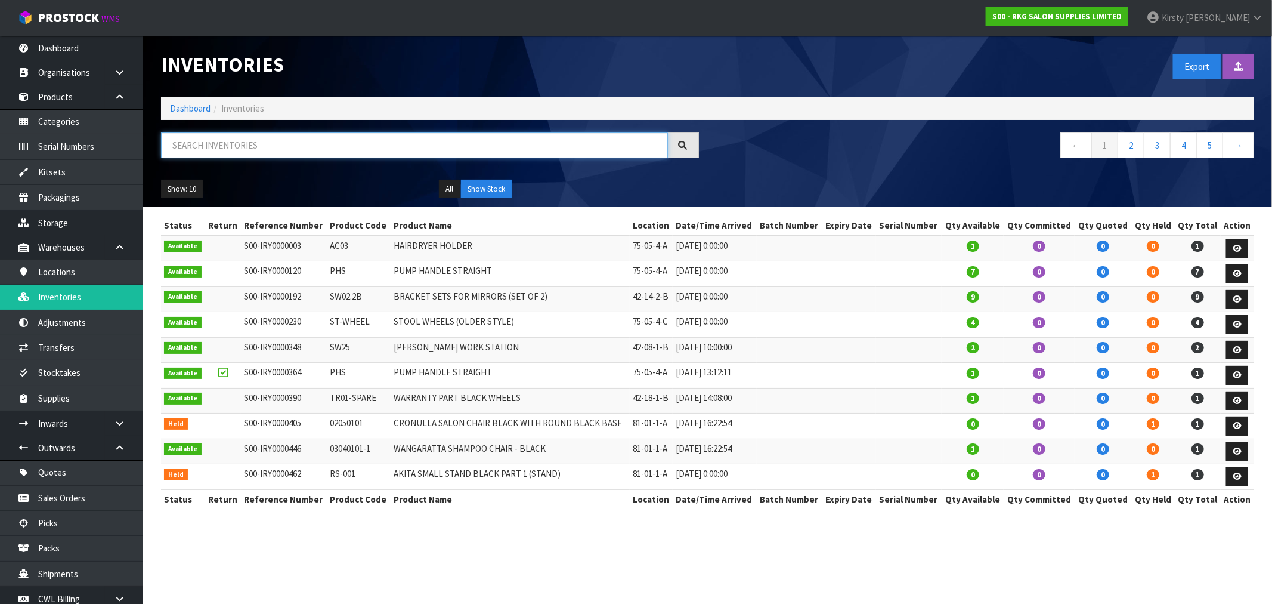
click at [198, 148] on input "text" at bounding box center [414, 145] width 507 height 26
paste input "225128"
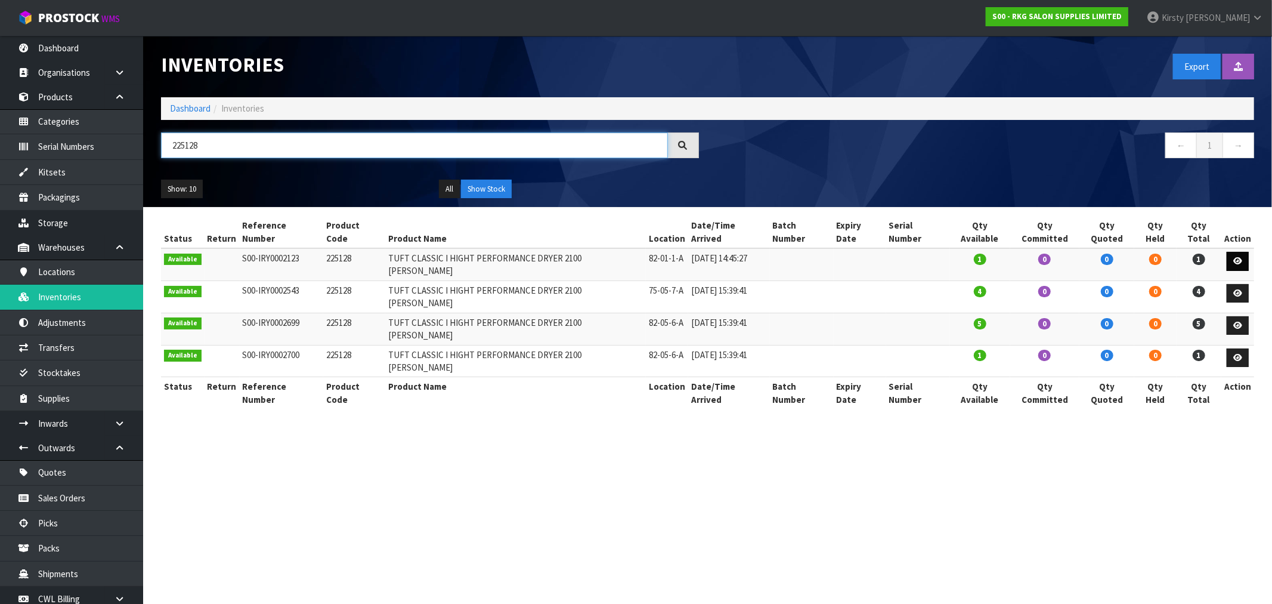
type input "225128"
click at [1235, 257] on icon at bounding box center [1238, 261] width 9 height 8
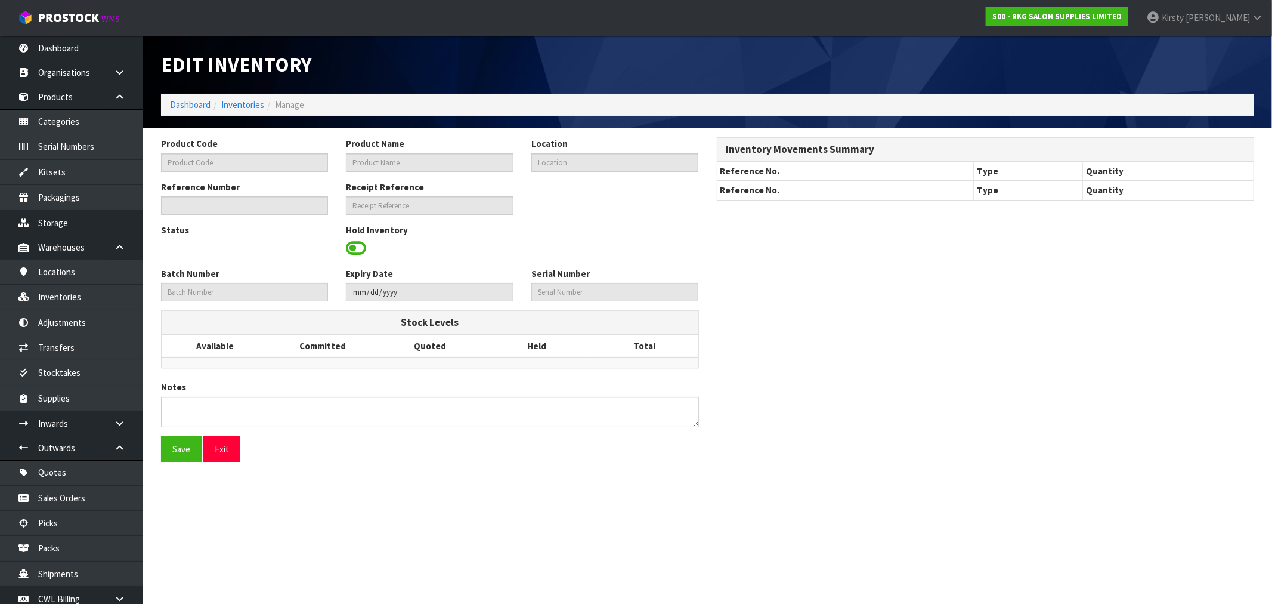
type input "225128"
type input "TUFT CLASSIC I HIGHT PERFORMANCE DRYER 2100 [PERSON_NAME]"
type input "82-01-1-A"
type input "S00-IRY0002123"
type input "S00-REC0000090"
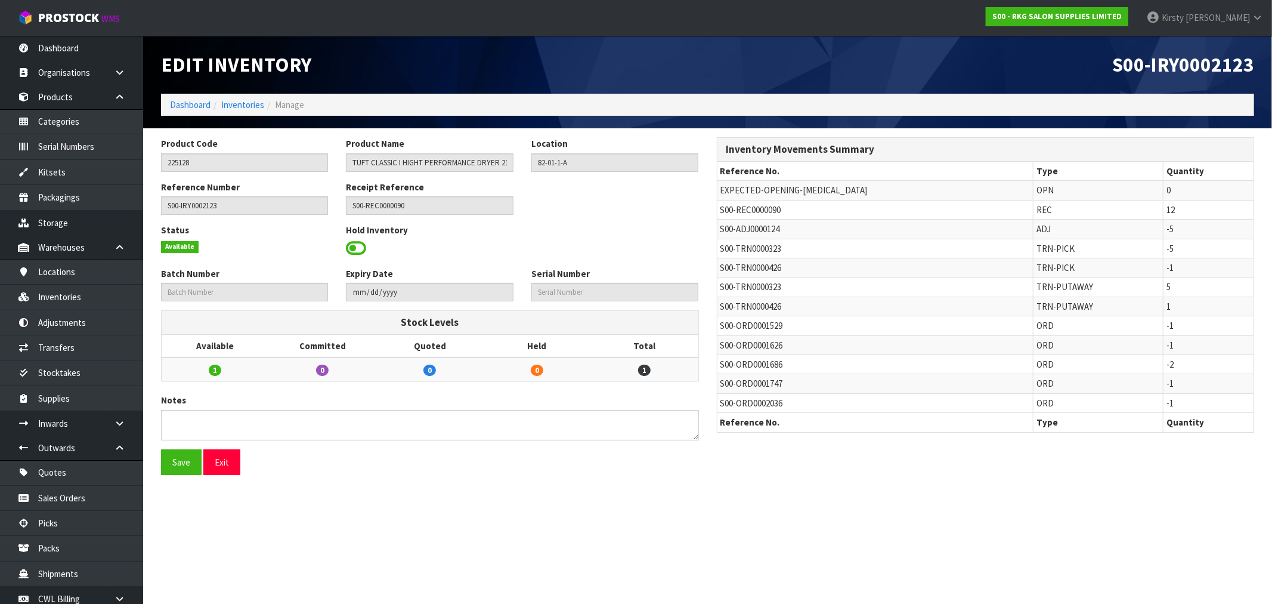
click at [360, 245] on span at bounding box center [356, 248] width 20 height 18
click at [576, 245] on span "Select an Option" at bounding box center [610, 247] width 146 height 14
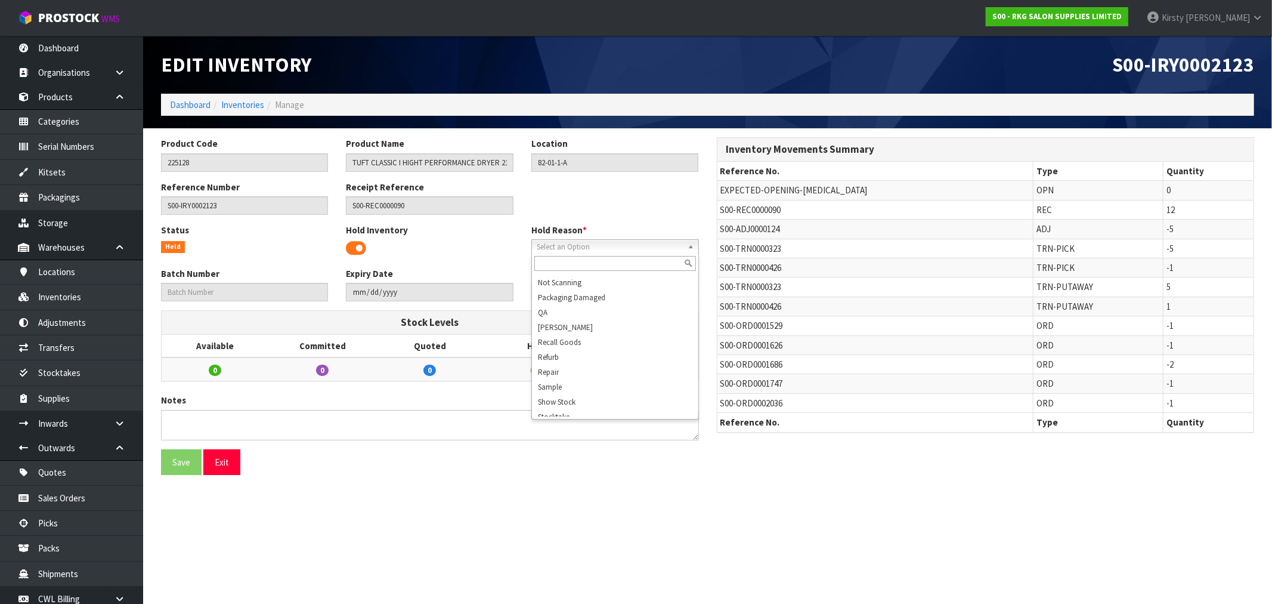
scroll to position [185, 0]
click at [567, 345] on li "Show Stock" at bounding box center [615, 349] width 162 height 15
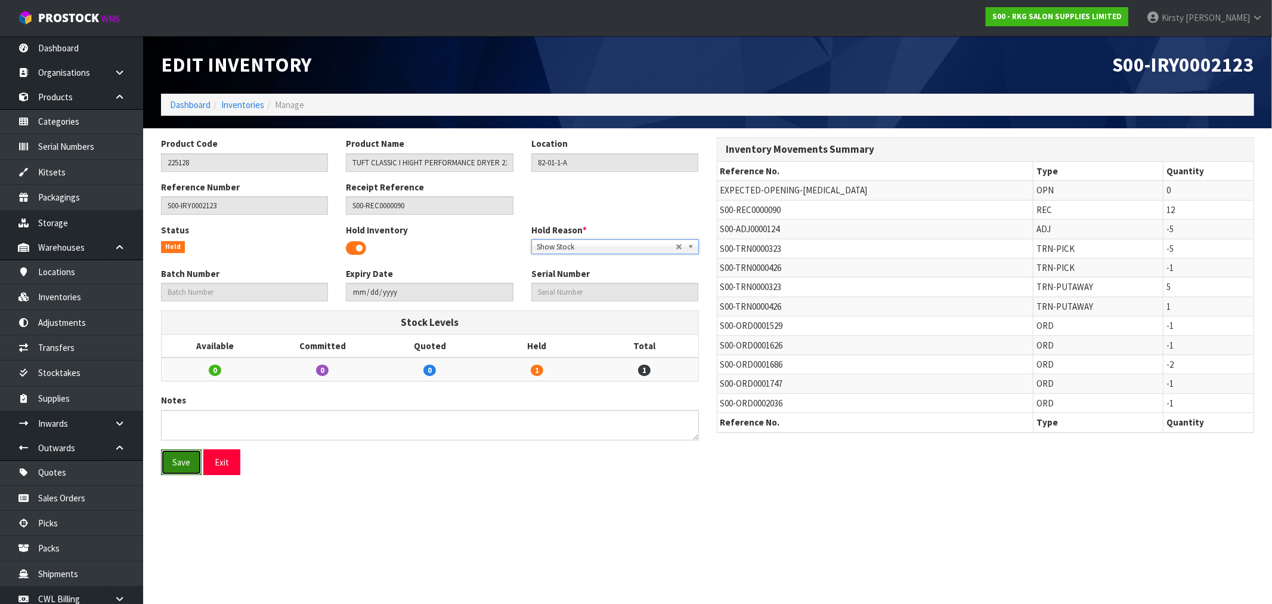
click at [168, 466] on button "Save" at bounding box center [181, 462] width 41 height 26
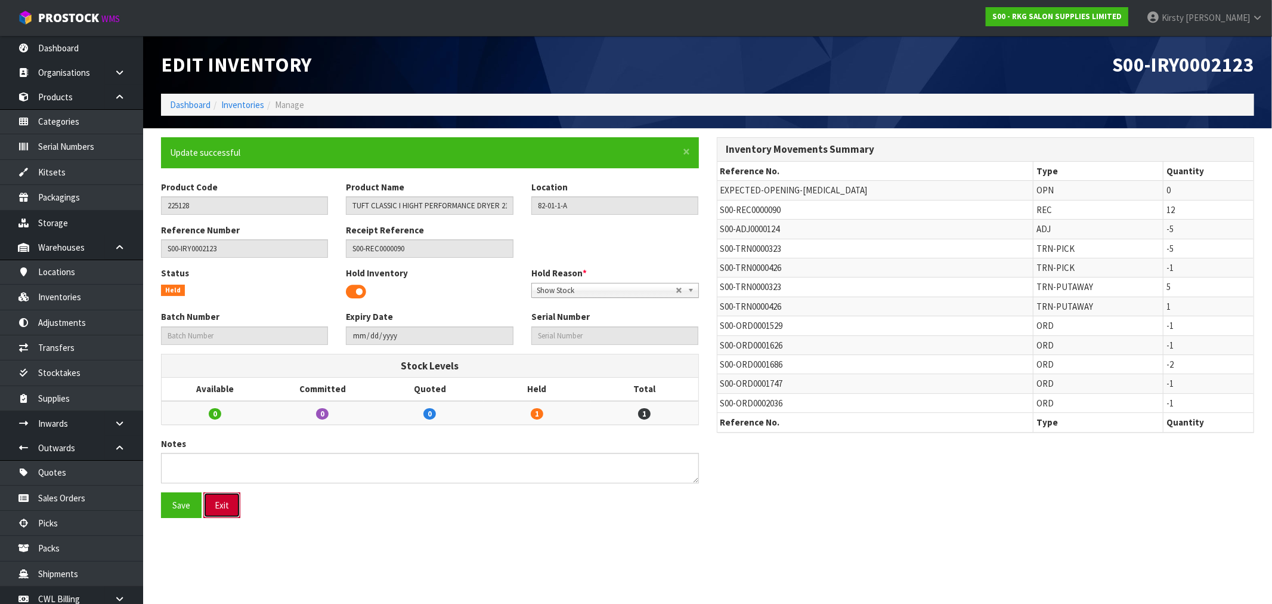
click at [225, 509] on button "Exit" at bounding box center [221, 505] width 37 height 26
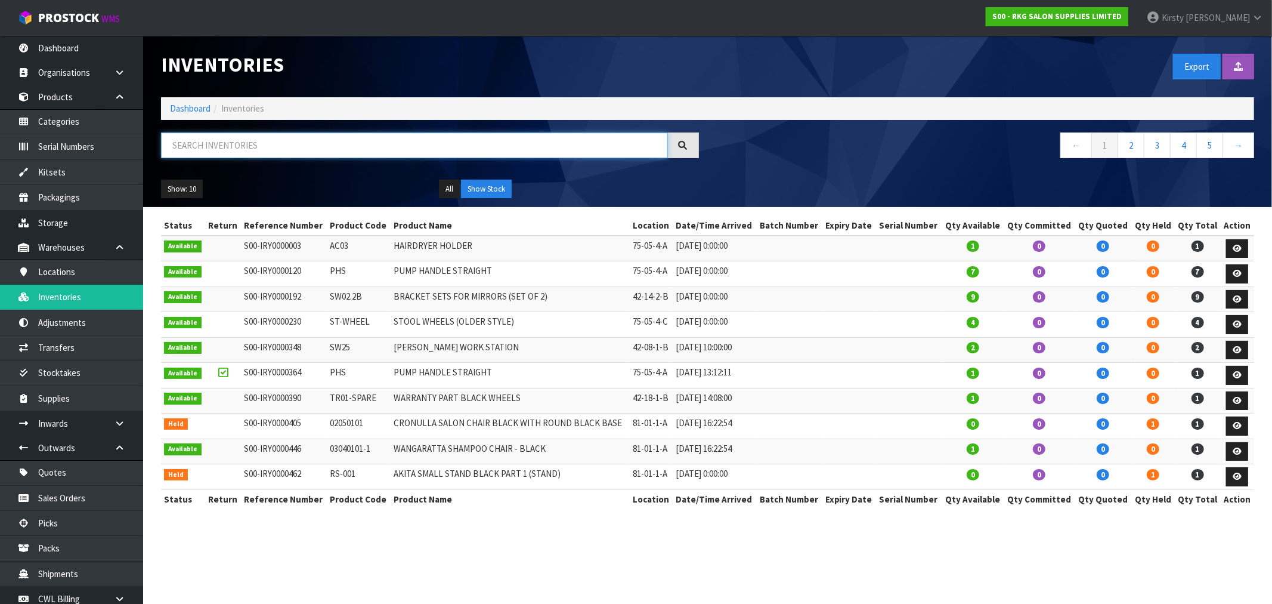
click at [329, 148] on input "text" at bounding box center [414, 145] width 507 height 26
paste input "225128"
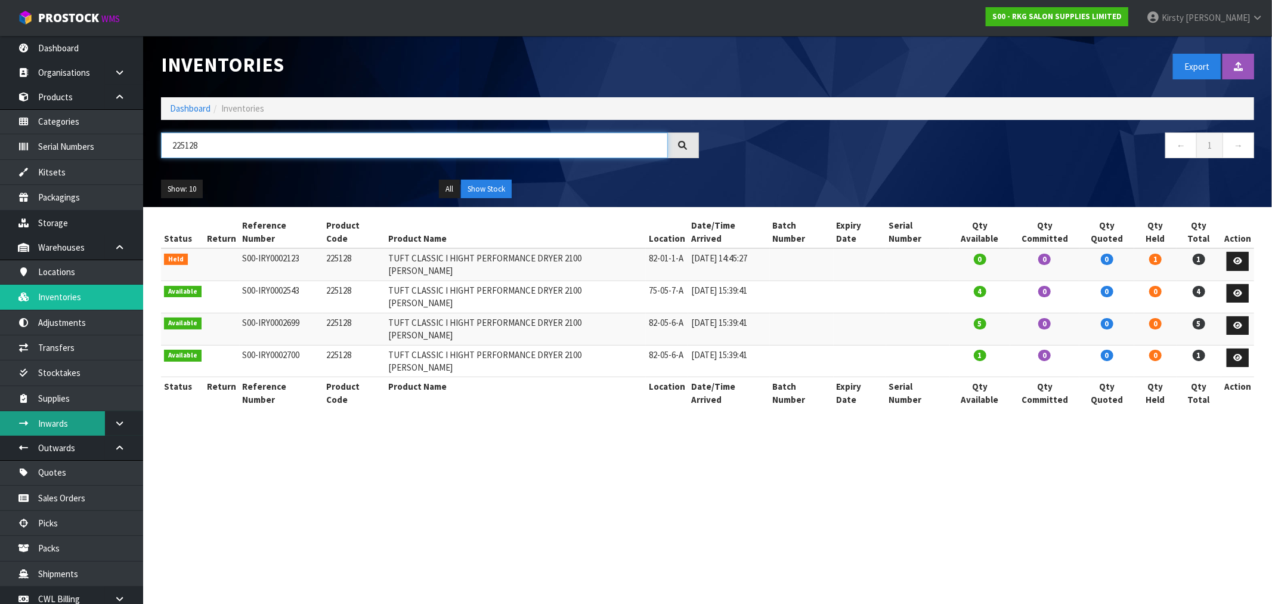
type input "225128"
click at [1242, 12] on span "[PERSON_NAME]" at bounding box center [1218, 17] width 64 height 11
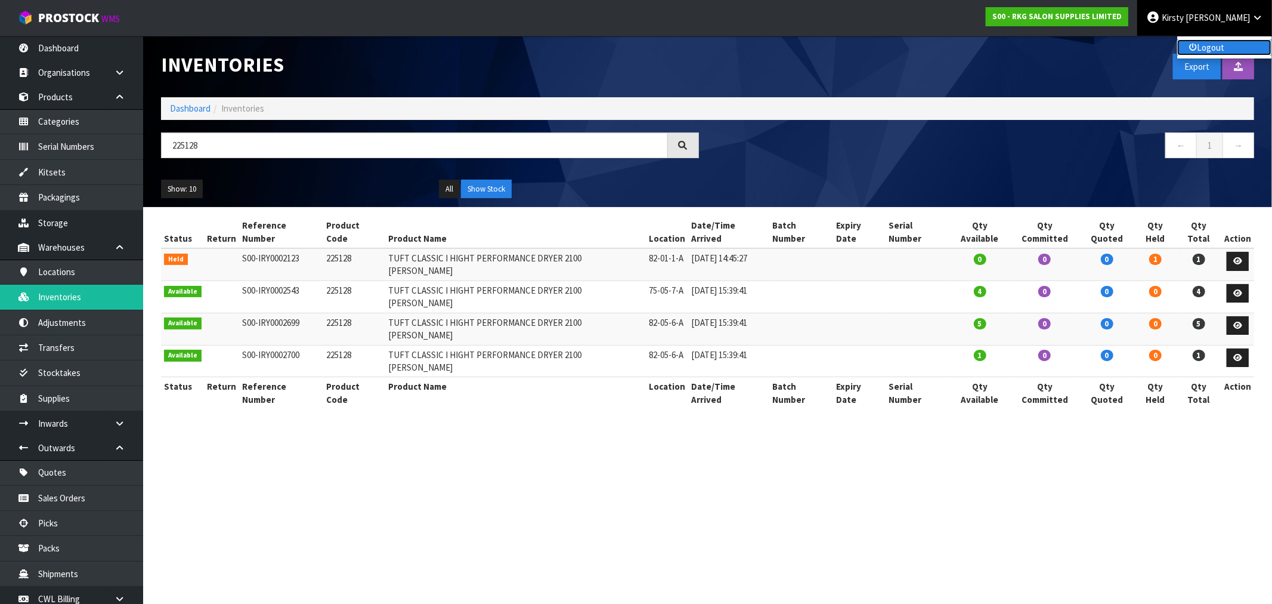
click at [1210, 45] on link "Logout" at bounding box center [1225, 47] width 94 height 16
